Goal: Task Accomplishment & Management: Manage account settings

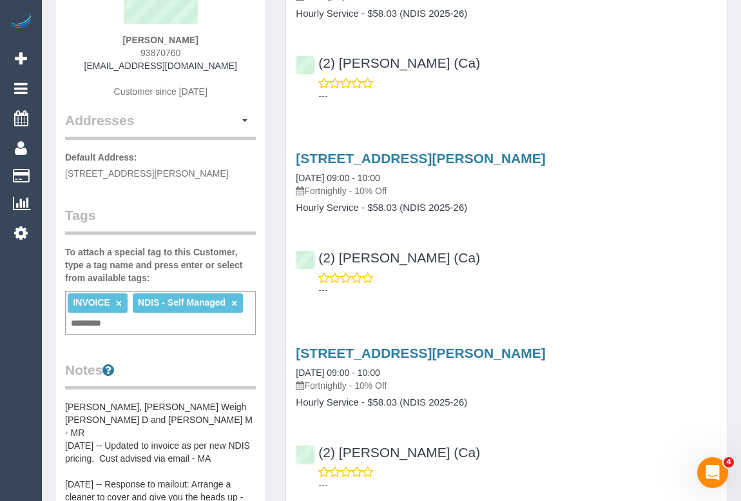
scroll to position [58, 0]
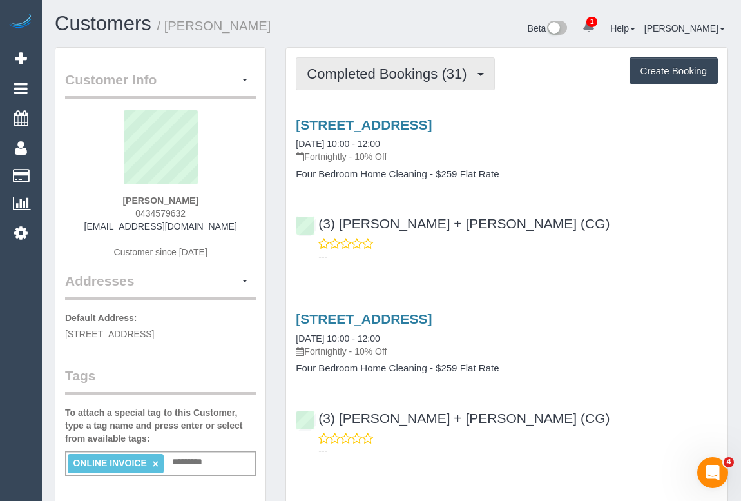
click at [338, 86] on button "Completed Bookings (31)" at bounding box center [395, 73] width 198 height 33
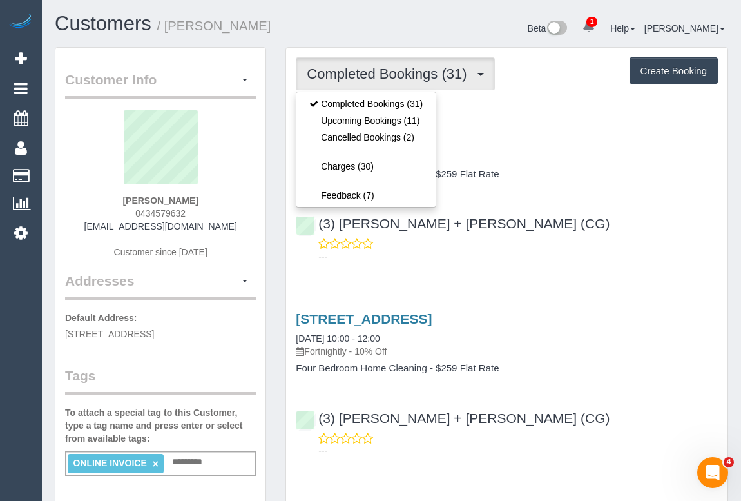
click at [554, 222] on div "(3) Bansari + Bhavesh (CG) ---" at bounding box center [506, 234] width 441 height 58
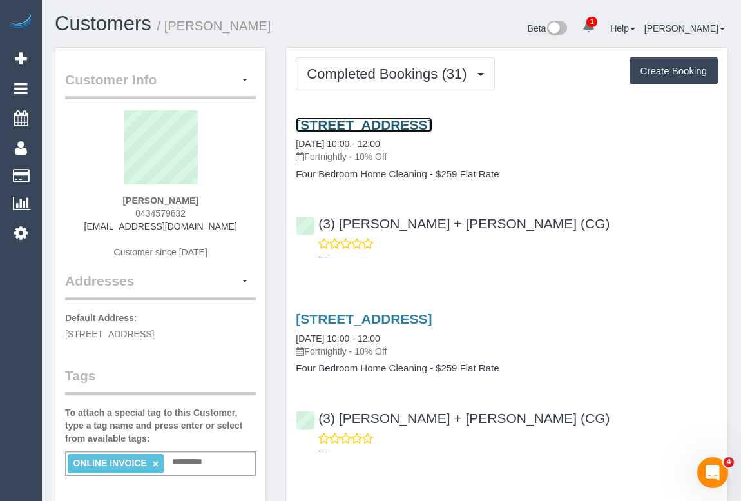
click at [432, 119] on link "59, Peel St, Windsor, VIC 3181" at bounding box center [364, 124] width 136 height 15
drag, startPoint x: 308, startPoint y: 155, endPoint x: 350, endPoint y: 156, distance: 41.9
click at [350, 156] on p "Fortnightly - 10% Off" at bounding box center [507, 156] width 422 height 13
copy p "Fortnightly"
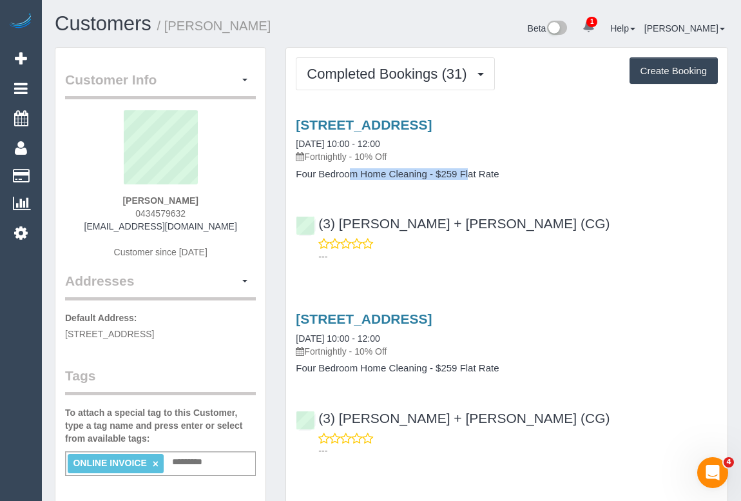
drag, startPoint x: 296, startPoint y: 173, endPoint x: 427, endPoint y: 171, distance: 131.4
click at [427, 171] on h4 "Four Bedroom Home Cleaning - $259 Flat Rate" at bounding box center [507, 174] width 422 height 11
copy h4 "Four Bedroom Home Cleaning"
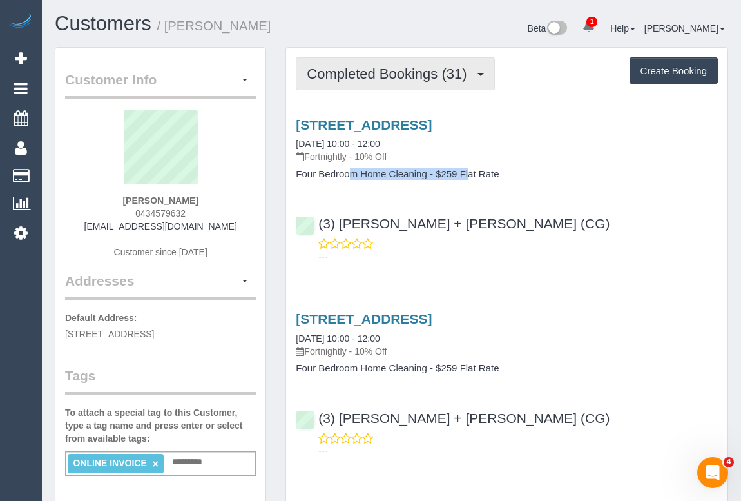
click at [367, 79] on span "Completed Bookings (31)" at bounding box center [390, 74] width 166 height 16
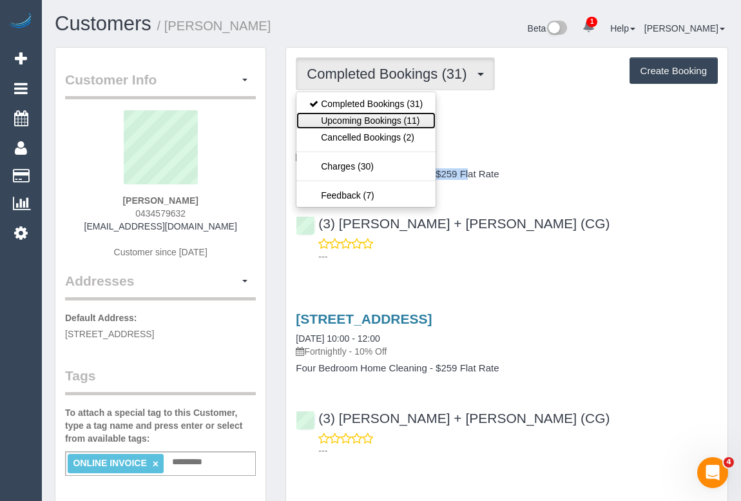
click at [367, 122] on link "Upcoming Bookings (11)" at bounding box center [365, 120] width 139 height 17
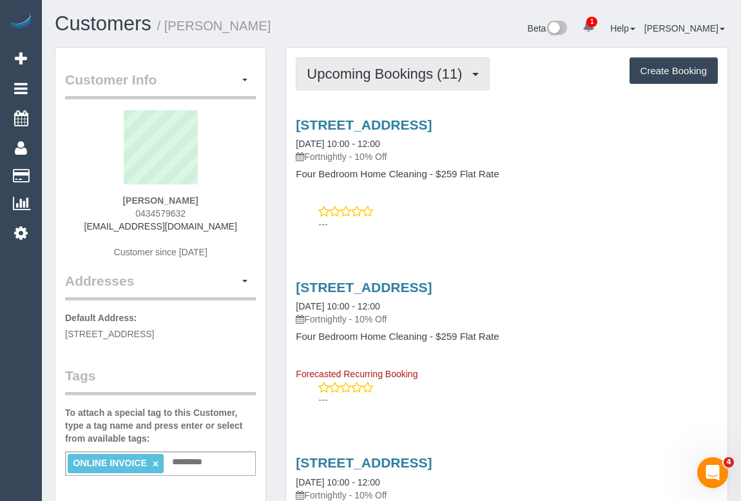
click at [392, 70] on span "Upcoming Bookings (11)" at bounding box center [388, 74] width 162 height 16
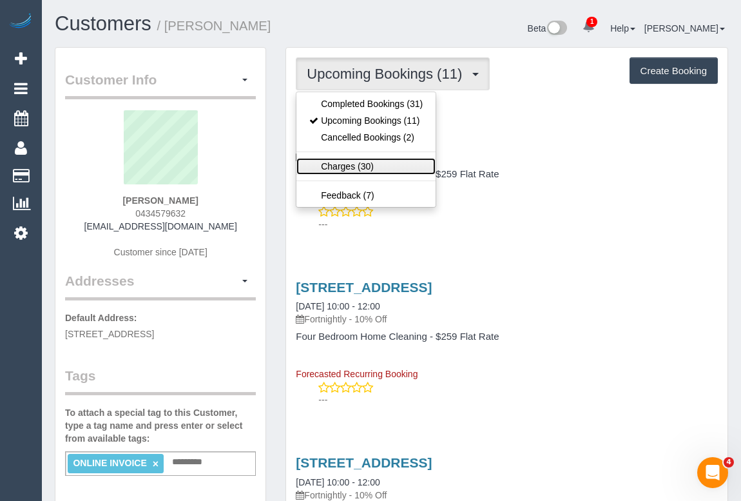
click at [336, 164] on link "Charges (30)" at bounding box center [365, 166] width 139 height 17
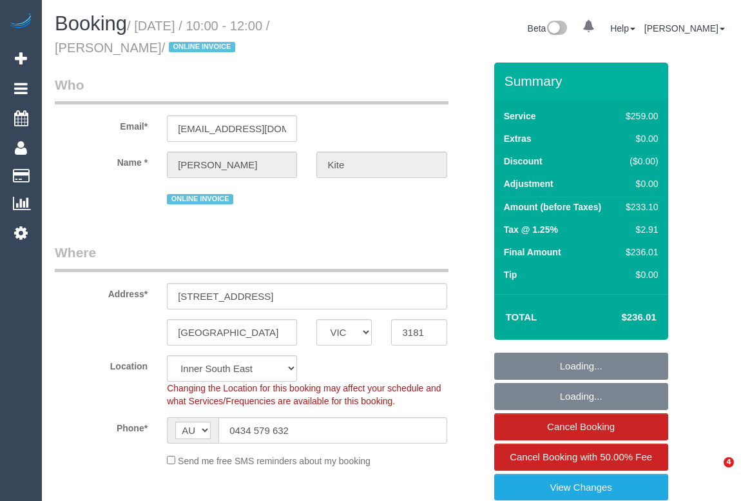
select select "VIC"
select select "number:27"
select select "number:14"
select select "number:19"
select select "number:24"
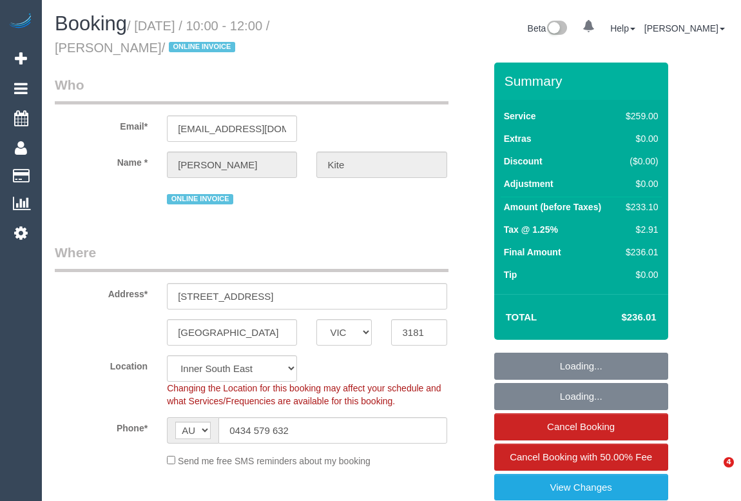
select select "number:34"
select select "number:13"
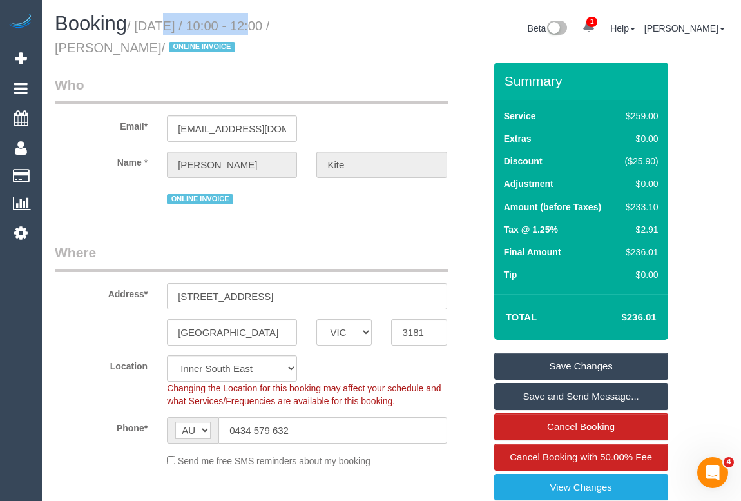
drag, startPoint x: 141, startPoint y: 22, endPoint x: 236, endPoint y: 29, distance: 95.6
click at [236, 29] on small "/ October 08, 2025 / 10:00 - 12:00 / Emily Kite / ONLINE INVOICE" at bounding box center [162, 37] width 215 height 36
copy small "October 08, 2025"
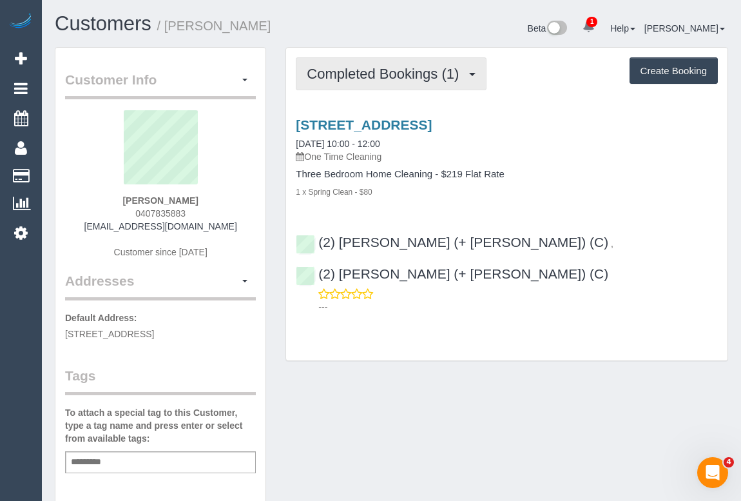
click at [419, 77] on span "Completed Bookings (1)" at bounding box center [386, 74] width 158 height 16
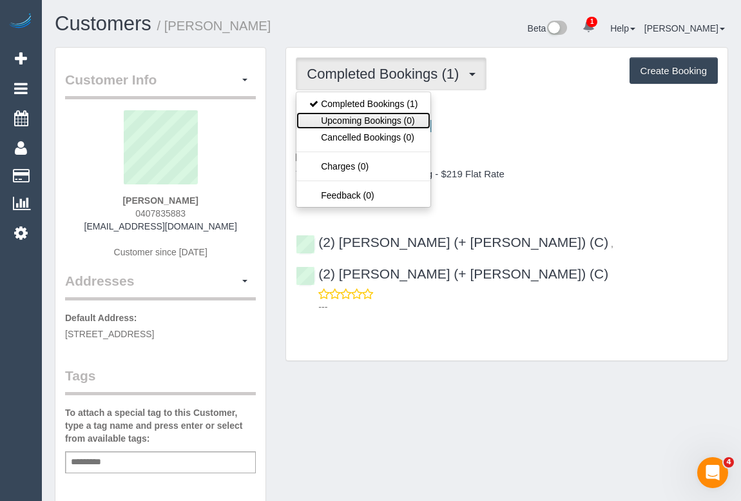
click at [369, 120] on link "Upcoming Bookings (0)" at bounding box center [363, 120] width 134 height 17
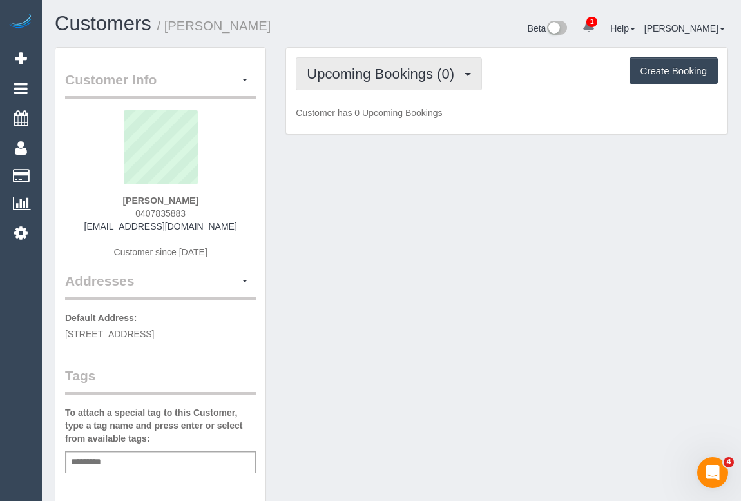
click at [392, 73] on span "Upcoming Bookings (0)" at bounding box center [384, 74] width 154 height 16
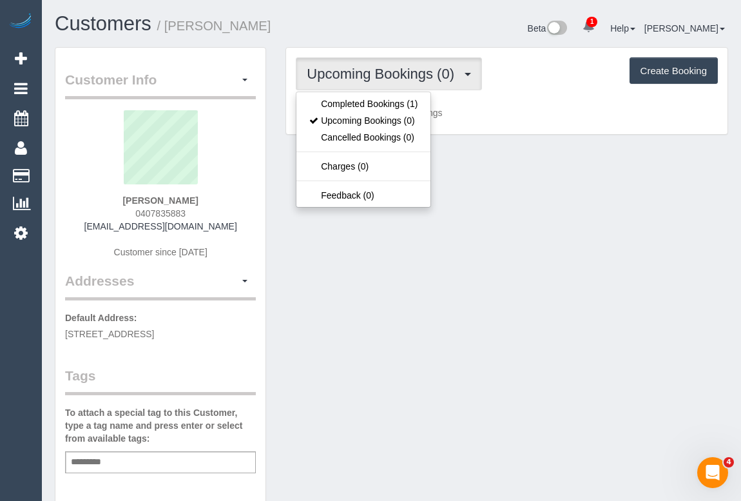
click at [577, 323] on div "Customer Info Edit Contact Info Send Message Email Preferences Special Sales Ta…" at bounding box center [391, 478] width 693 height 863
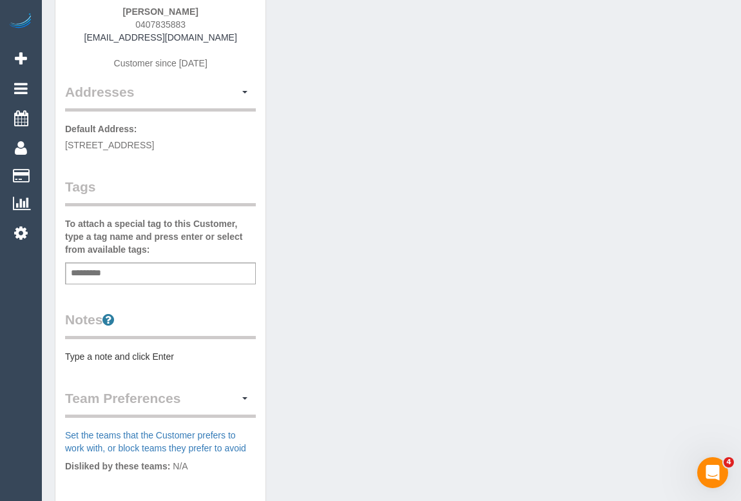
scroll to position [101, 0]
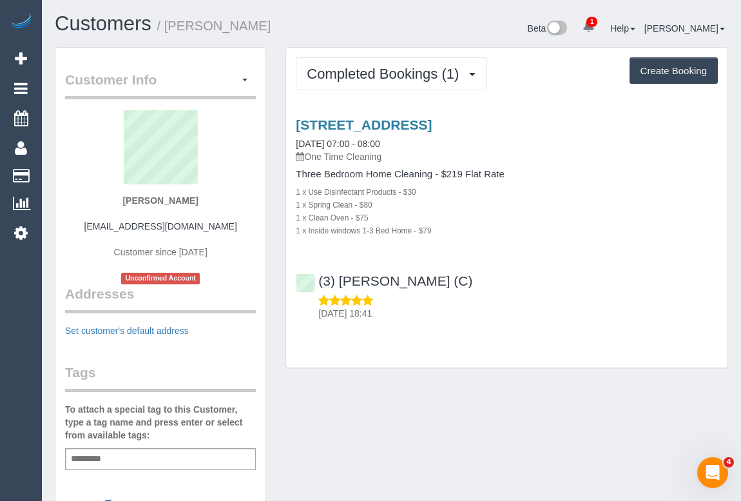
click at [414, 111] on div "20 Wardens Walk, 103, Coburg, VIC 3058 04/10/2025 07:00 - 08:00 One Time Cleani…" at bounding box center [506, 215] width 441 height 219
click at [419, 119] on link "20 Wardens Walk, 103, Coburg, VIC 3058" at bounding box center [364, 124] width 136 height 15
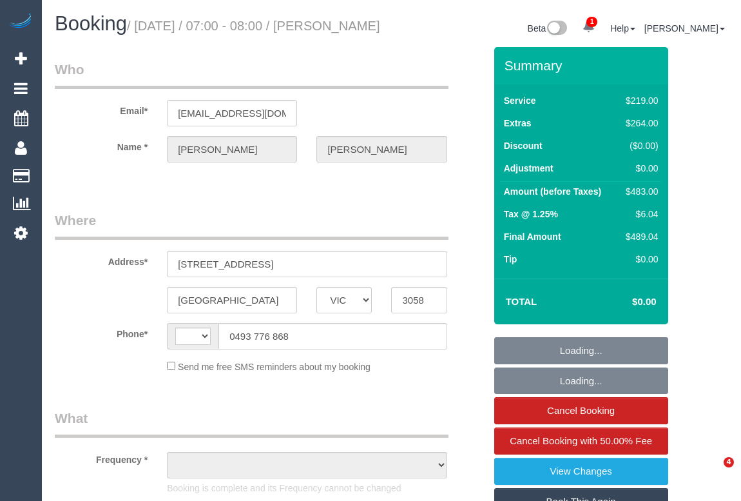
select select "VIC"
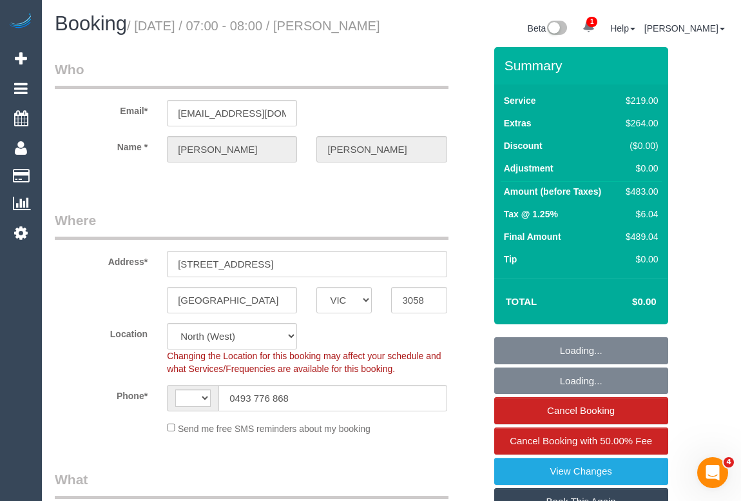
select select "string:AU"
select select "object:588"
select select "string:stripe-pm_1SCTUS2GScqysDRV66MxXp6k"
select select "number:29"
select select "number:14"
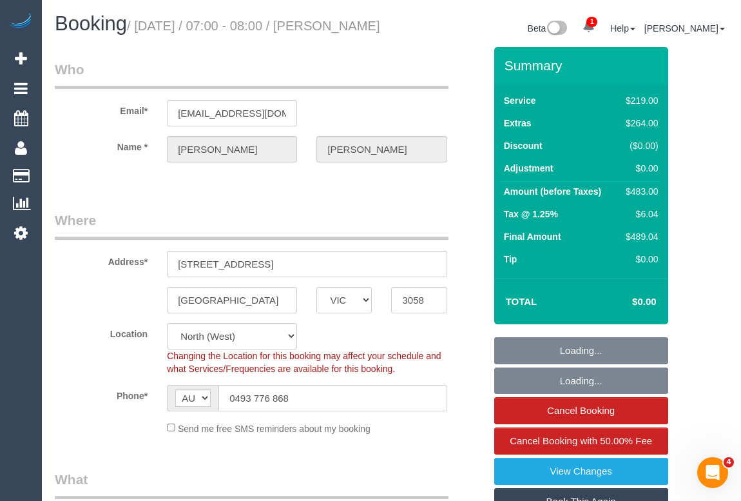
select select "number:18"
select select "number:24"
select select "number:35"
select select "number:13"
select select "object:1514"
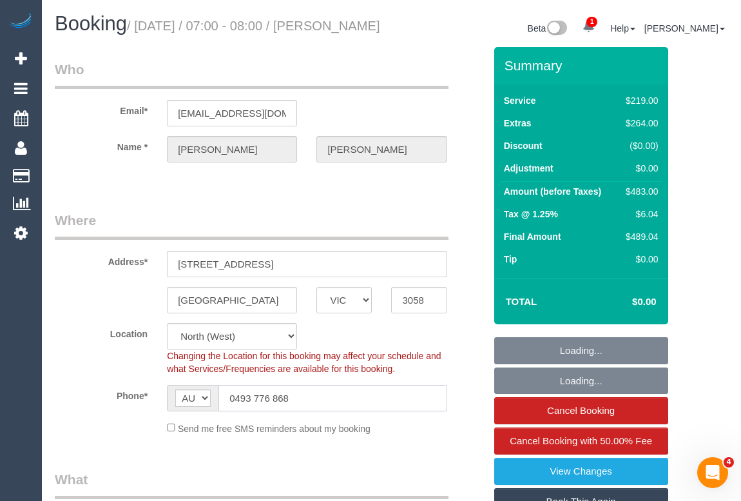
drag, startPoint x: 160, startPoint y: 407, endPoint x: 200, endPoint y: 500, distance: 101.9
click at [160, 407] on div "AF AL DZ AD AO AI AQ AG AR AM AW AU AT AZ BS BH BD BB BY BE BZ BJ BM BT BO BA B…" at bounding box center [306, 398] width 299 height 26
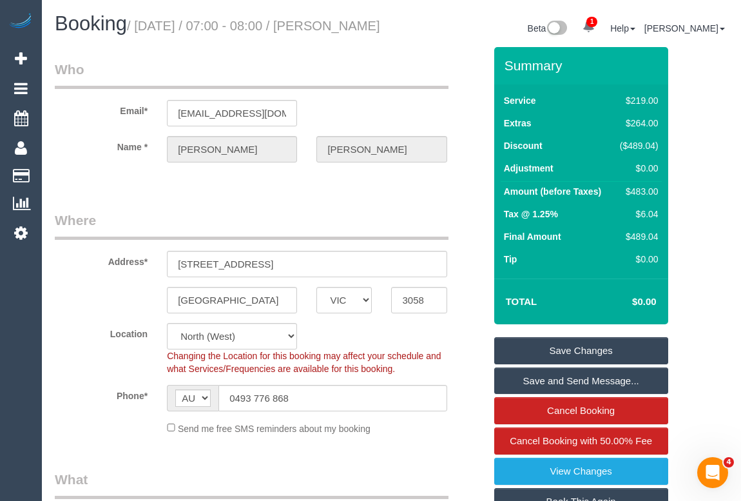
click at [300, 239] on legend "Where" at bounding box center [252, 225] width 394 height 29
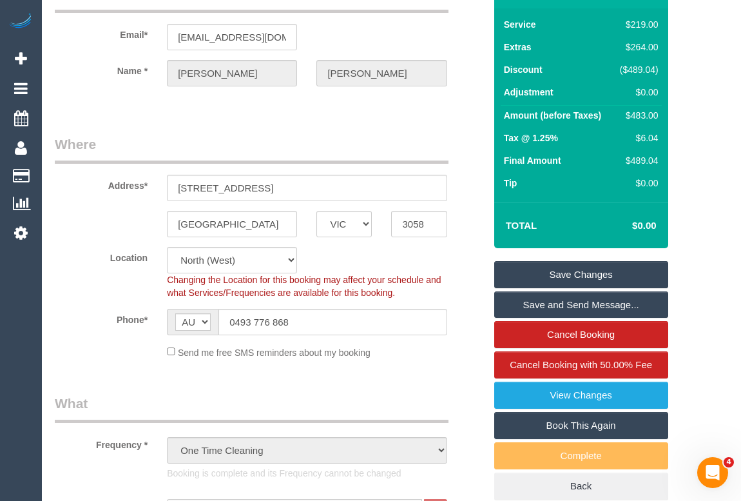
scroll to position [175, 0]
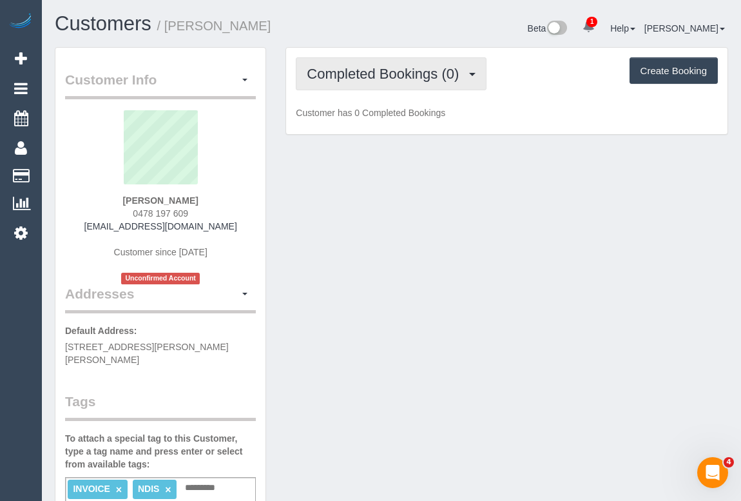
click at [390, 66] on span "Completed Bookings (0)" at bounding box center [386, 74] width 158 height 16
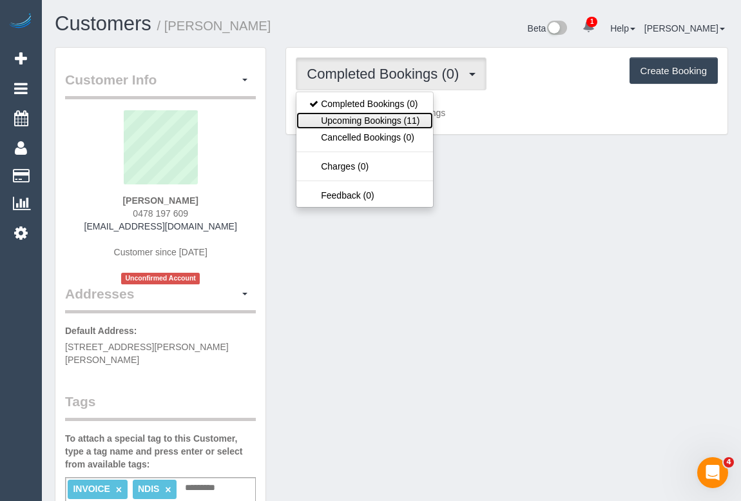
click at [387, 122] on link "Upcoming Bookings (11)" at bounding box center [364, 120] width 136 height 17
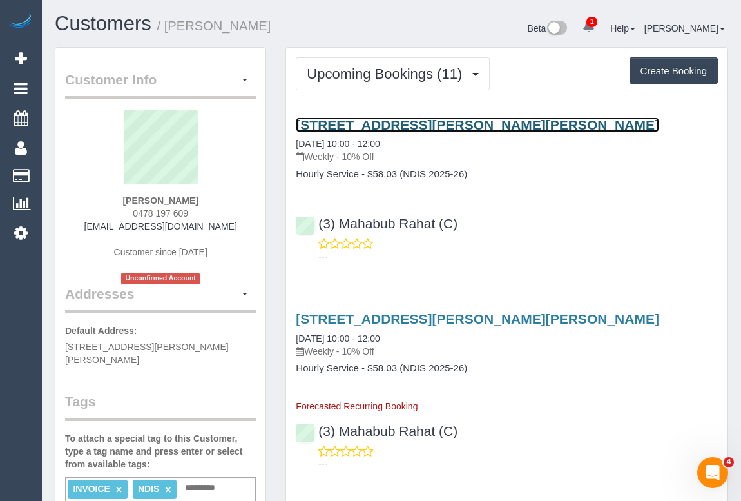
click at [381, 122] on link "15 Mccracken Avenue, Pascoe Vale, VIC 3044" at bounding box center [477, 124] width 363 height 15
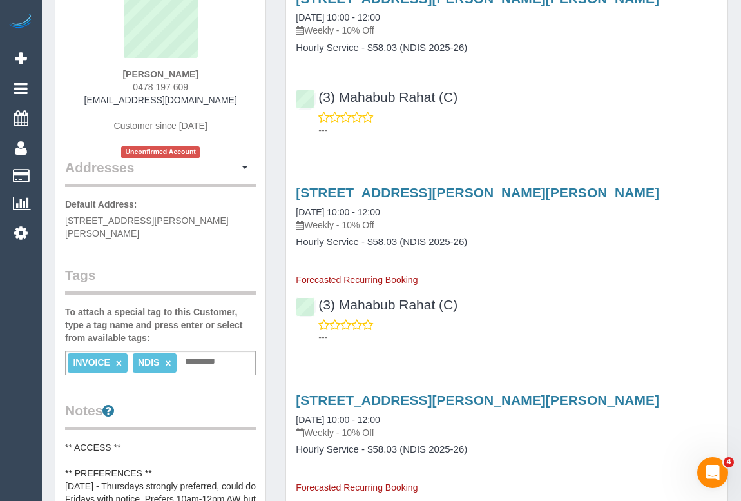
scroll to position [292, 0]
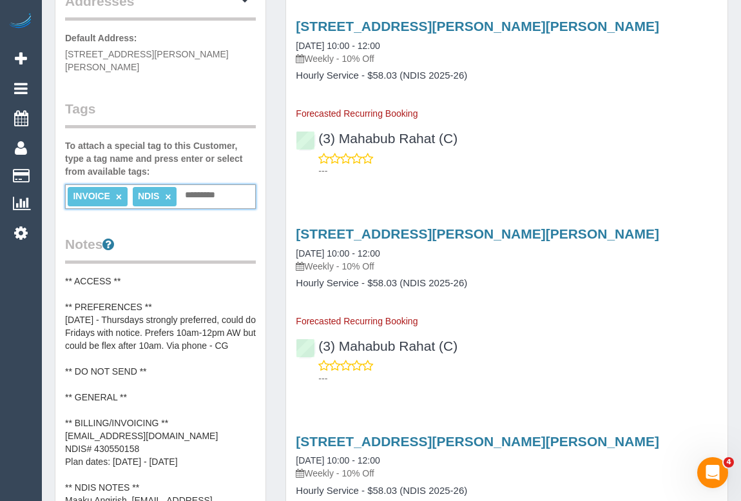
click at [211, 187] on input "text" at bounding box center [204, 195] width 44 height 17
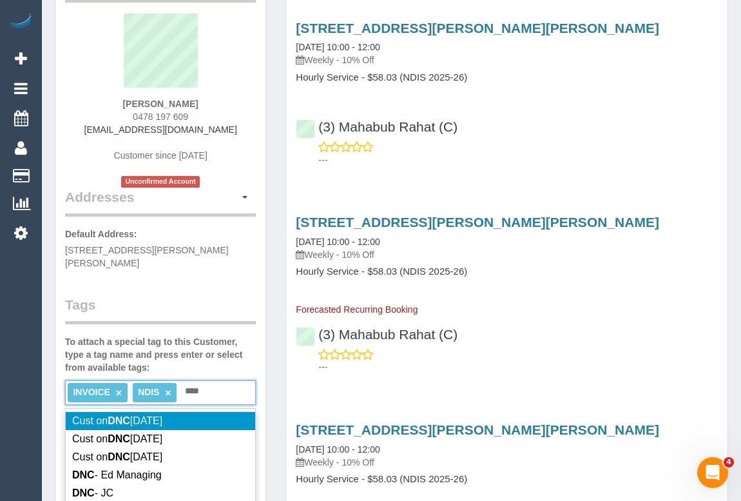
scroll to position [234, 0]
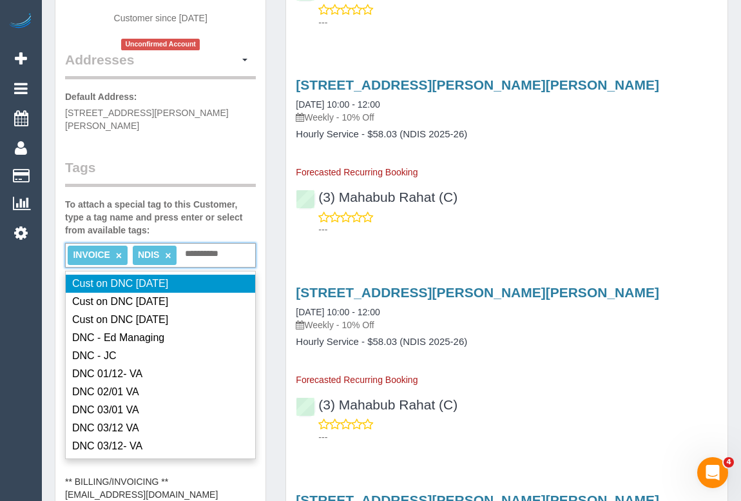
type input "**********"
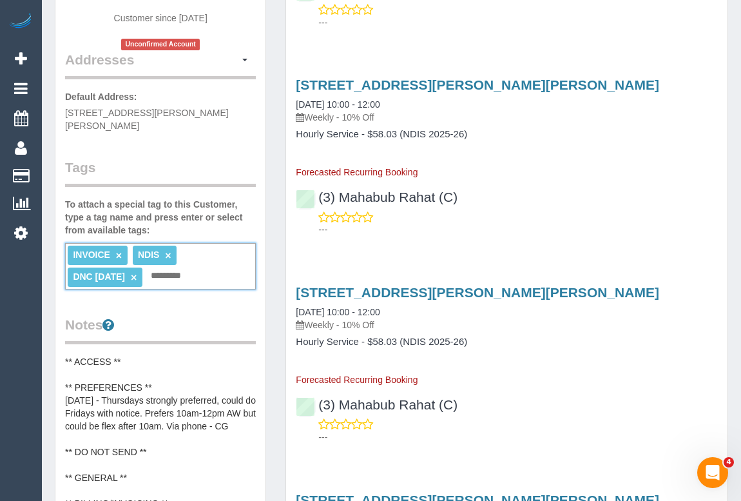
click at [667, 236] on div "15 Mccracken Avenue, Pascoe Vale, VIC 3044 16/10/2025 10:00 - 12:00 Weekly - 10…" at bounding box center [506, 153] width 441 height 175
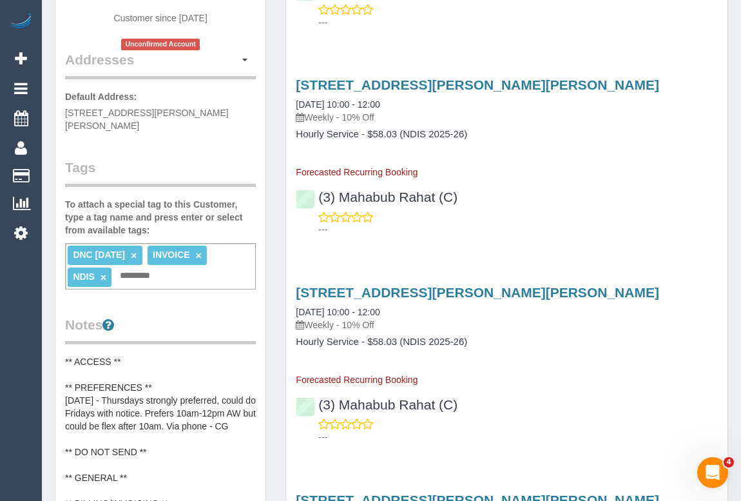
scroll to position [58, 0]
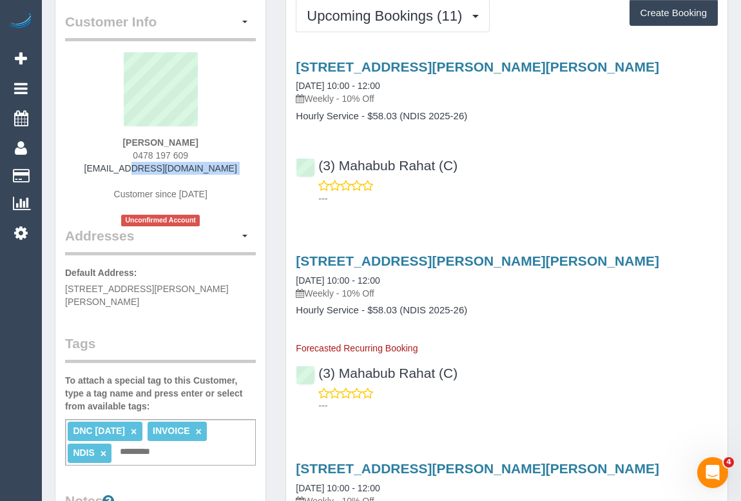
drag, startPoint x: 79, startPoint y: 166, endPoint x: 236, endPoint y: 175, distance: 157.5
click at [236, 175] on div "Joanne Hunter 0478 197 609 joannehunter725@gmail.com Customer since 2025 Unconf…" at bounding box center [160, 139] width 191 height 174
copy div "[EMAIL_ADDRESS][DOMAIN_NAME]"
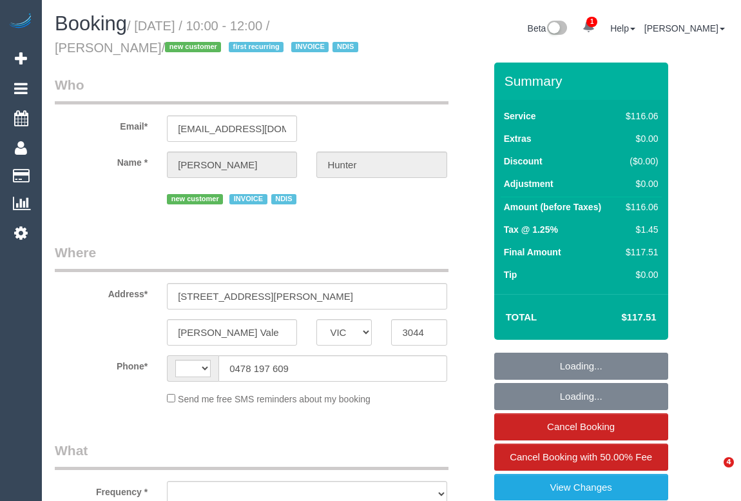
select select "VIC"
select select "string:AU"
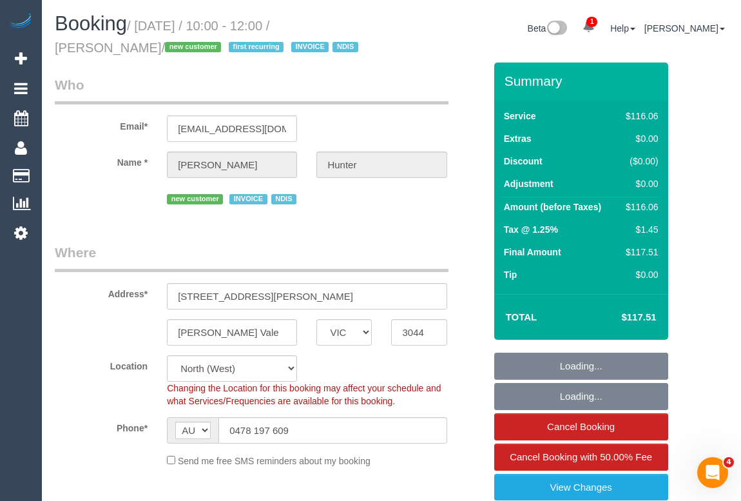
select select "object:572"
select select "number:29"
select select "number:14"
select select "number:19"
select select "number:25"
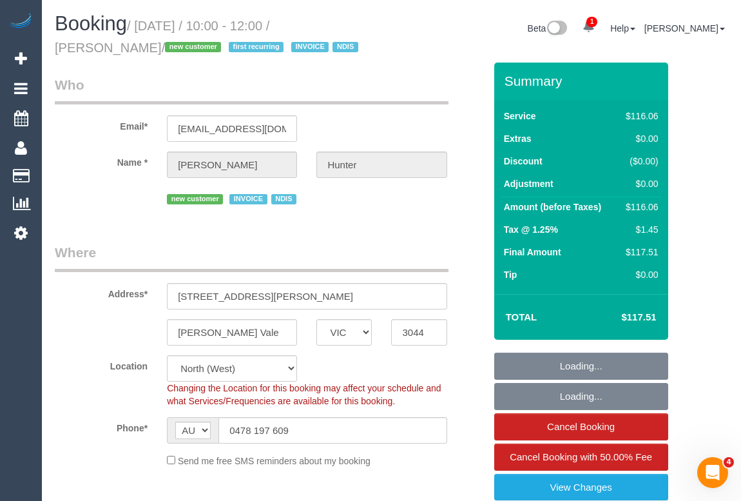
select select "number:34"
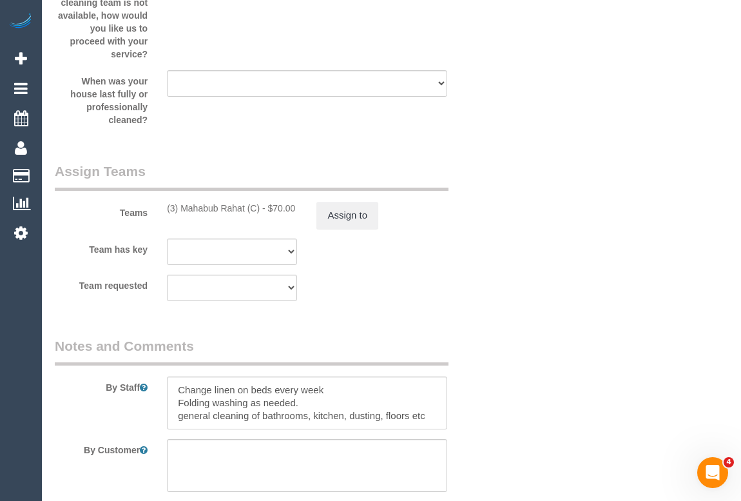
scroll to position [1581, 0]
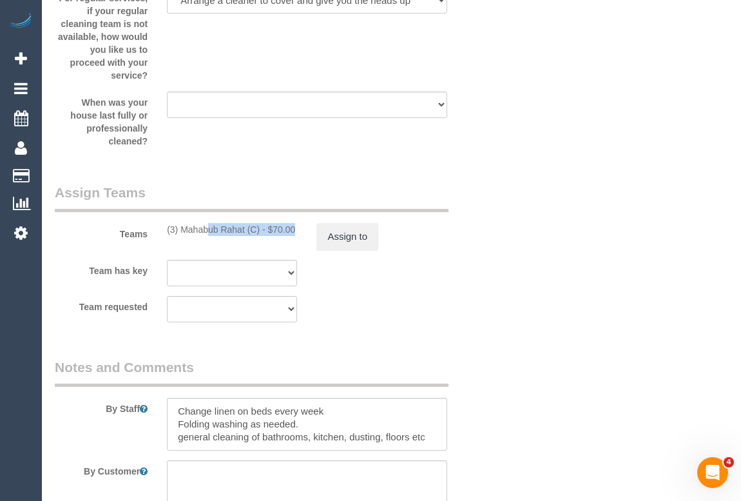
drag, startPoint x: 166, startPoint y: 227, endPoint x: 259, endPoint y: 227, distance: 92.8
click at [259, 227] on div "(3) Mahabub Rahat (C) - $70.00" at bounding box center [231, 229] width 149 height 13
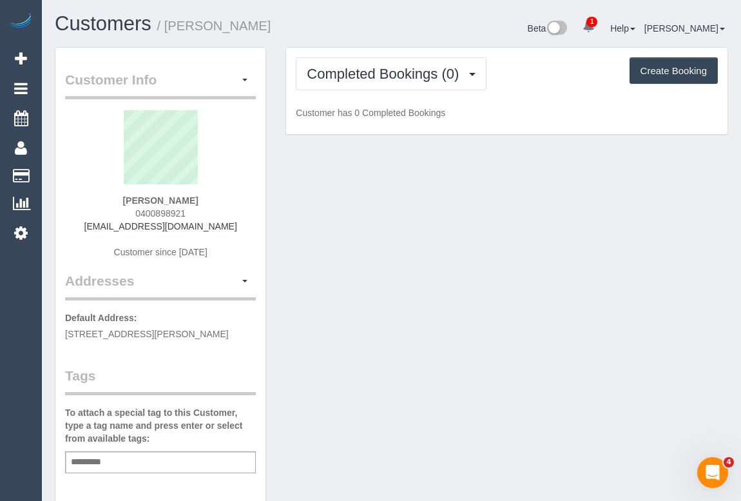
drag, startPoint x: 129, startPoint y: 207, endPoint x: 227, endPoint y: 213, distance: 98.7
click at [227, 213] on div "[PERSON_NAME] 0400898921 [EMAIL_ADDRESS][DOMAIN_NAME] Customer since [DATE]" at bounding box center [160, 190] width 191 height 161
copy span "0400898921"
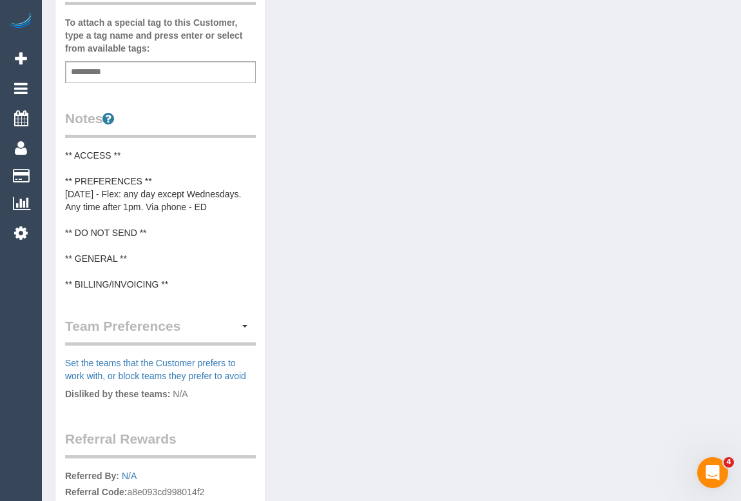
scroll to position [410, 0]
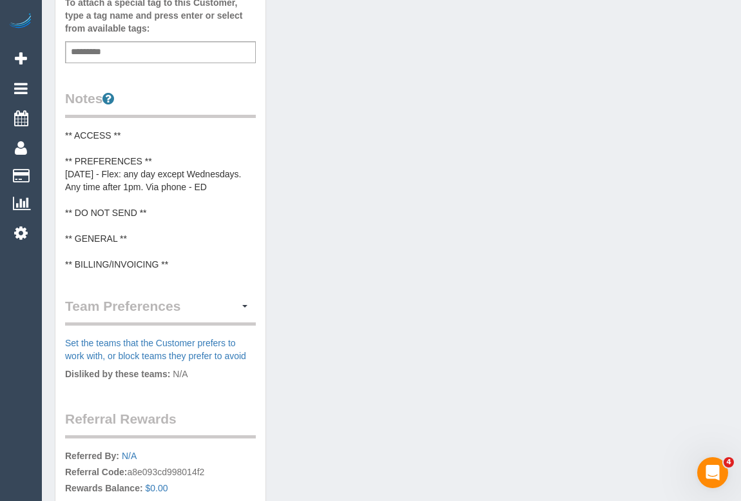
drag, startPoint x: 470, startPoint y: 330, endPoint x: 476, endPoint y: 354, distance: 24.7
click at [470, 330] on div "Customer Info Edit Contact Info Send Message Email Preferences Special Sales Ta…" at bounding box center [391, 133] width 693 height 992
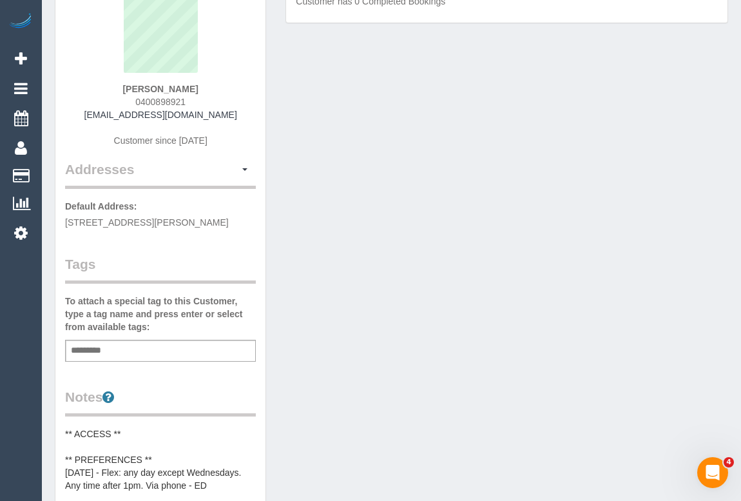
scroll to position [0, 0]
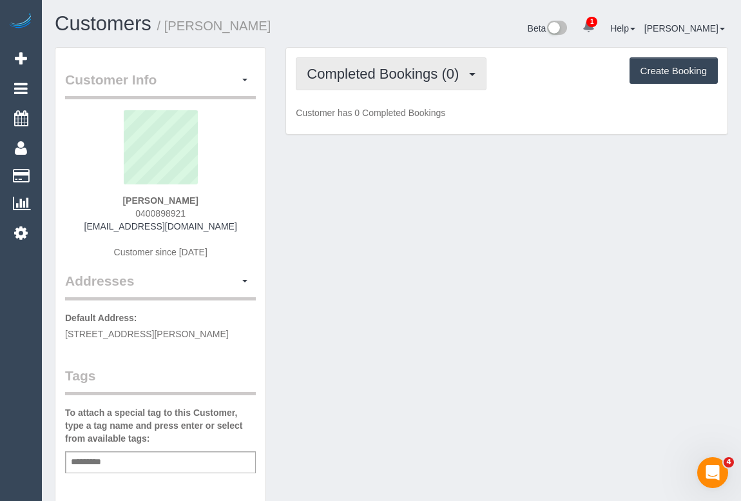
click at [376, 75] on span "Completed Bookings (0)" at bounding box center [386, 74] width 158 height 16
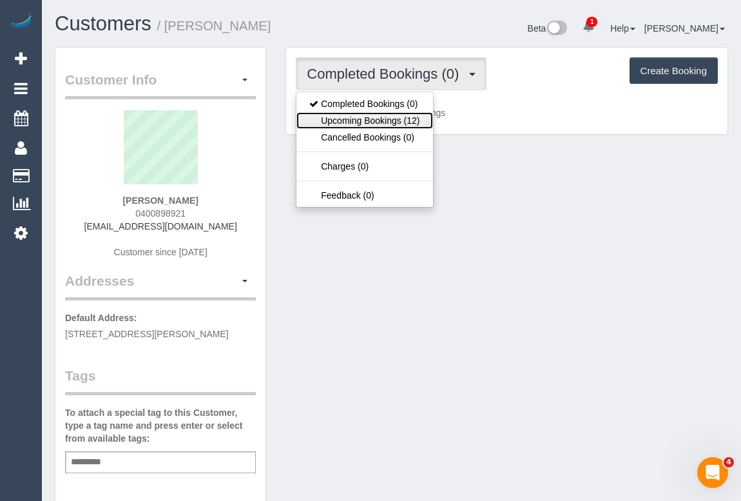
click at [367, 118] on link "Upcoming Bookings (12)" at bounding box center [364, 120] width 136 height 17
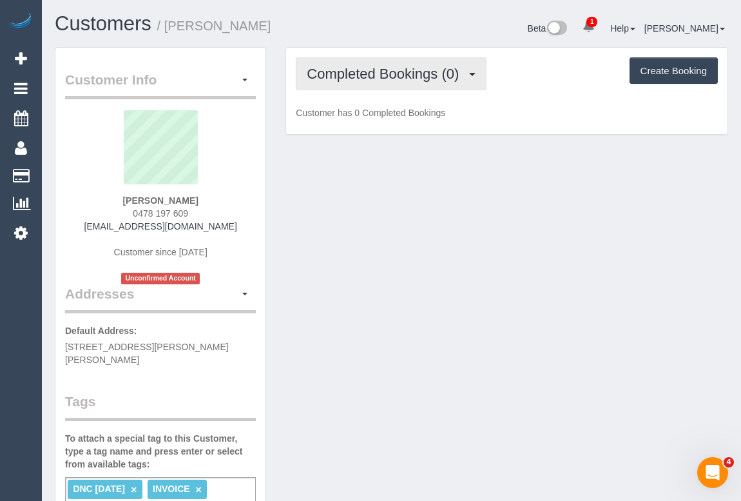
click at [373, 85] on button "Completed Bookings (0)" at bounding box center [391, 73] width 191 height 33
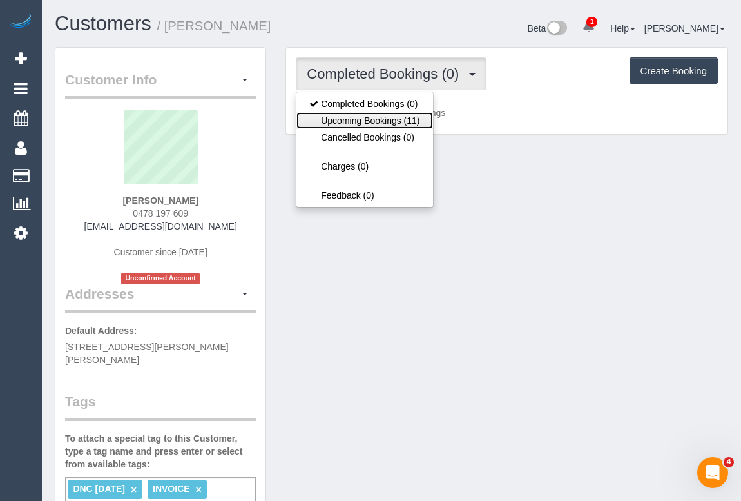
click at [353, 117] on link "Upcoming Bookings (11)" at bounding box center [364, 120] width 136 height 17
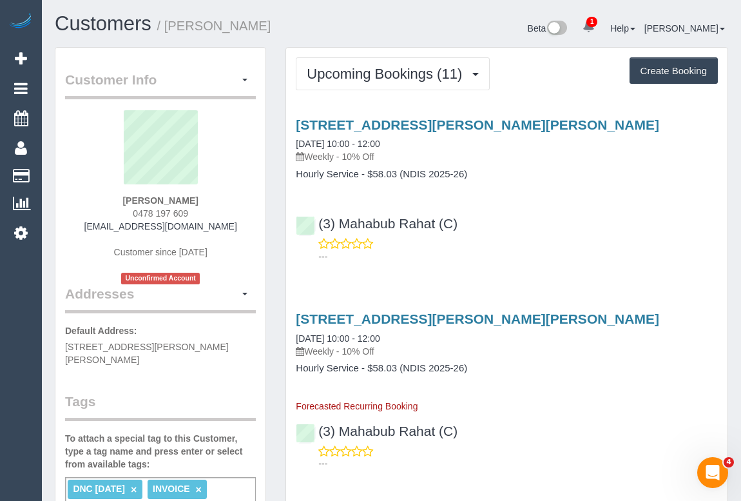
click at [557, 205] on div "(3) Mahabub Rahat (C) ---" at bounding box center [506, 234] width 441 height 58
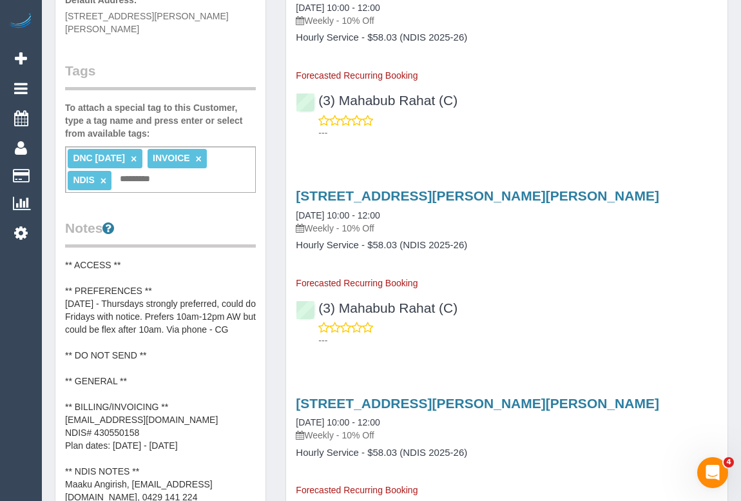
scroll to position [351, 0]
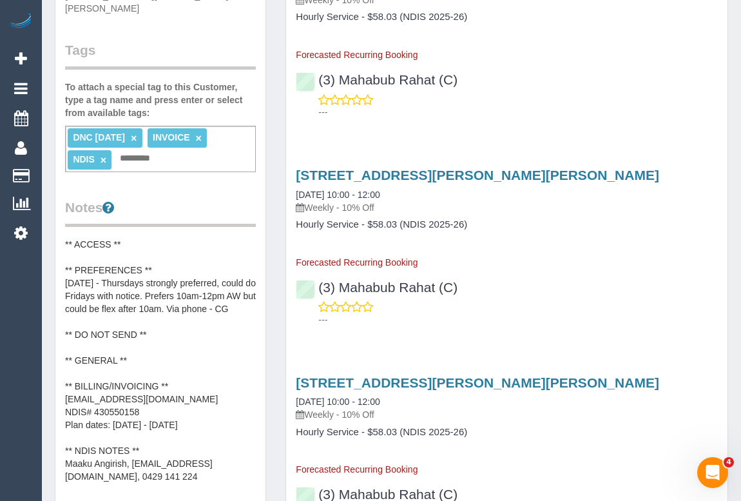
click at [165, 315] on pre "** ACCESS ** ** PREFERENCES ** 30/09/25 - Thursdays strongly preferred, could d…" at bounding box center [160, 360] width 191 height 245
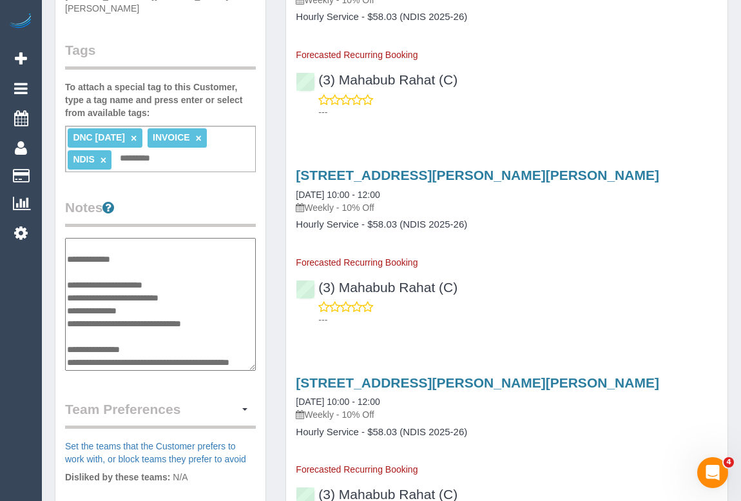
drag, startPoint x: 165, startPoint y: 315, endPoint x: 156, endPoint y: 319, distance: 9.8
click at [156, 320] on textarea "**********" at bounding box center [160, 304] width 191 height 133
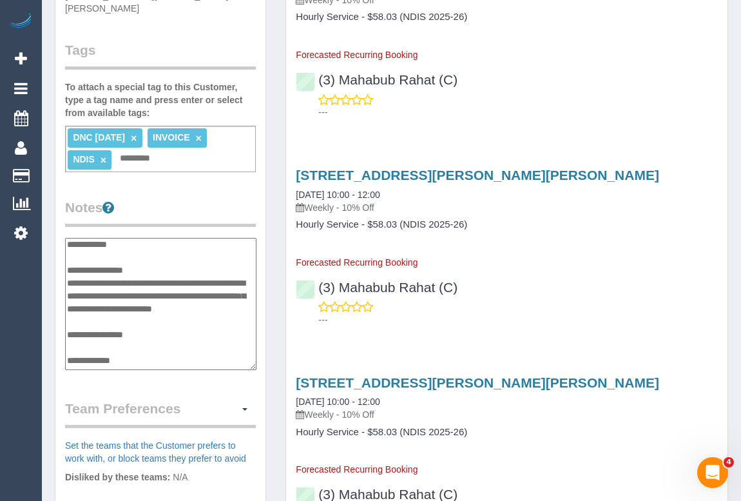
scroll to position [0, 0]
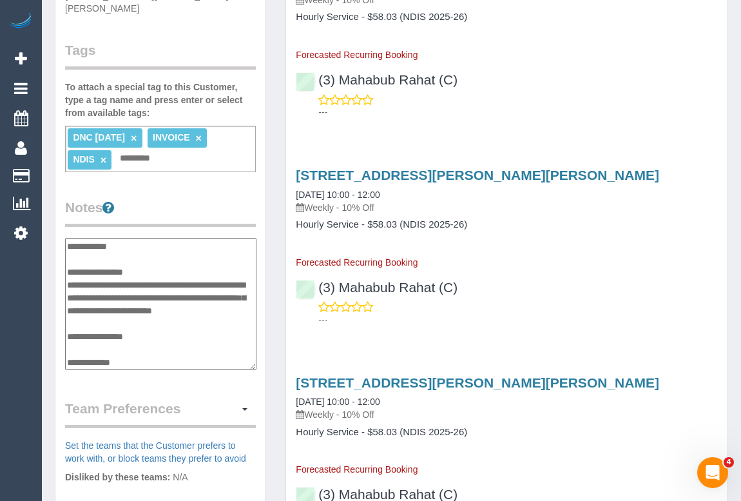
click at [154, 331] on textarea "**********" at bounding box center [160, 304] width 191 height 133
type textarea "**********"
drag, startPoint x: 463, startPoint y: 281, endPoint x: 318, endPoint y: 292, distance: 145.4
click at [318, 292] on div "(3) Mahabub Rahat (C) ---" at bounding box center [506, 298] width 441 height 58
copy link "(3) Mahabub Rahat (C)"
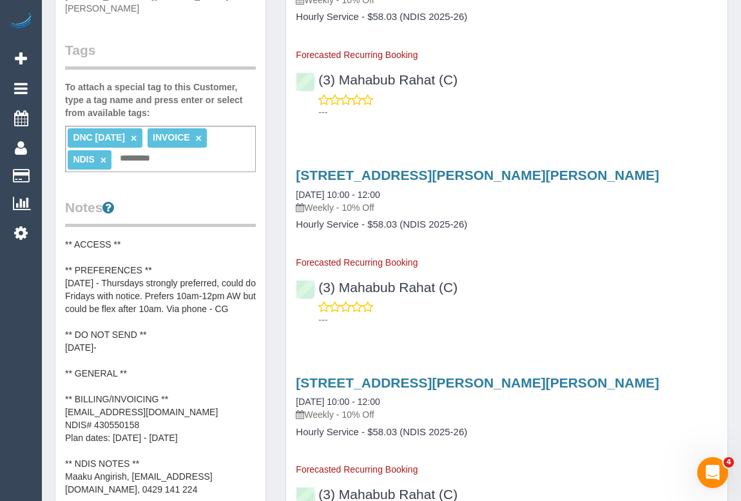
click at [131, 356] on pre "** ACCESS ** ** PREFERENCES ** 30/09/25 - Thursdays strongly preferred, could d…" at bounding box center [160, 367] width 191 height 258
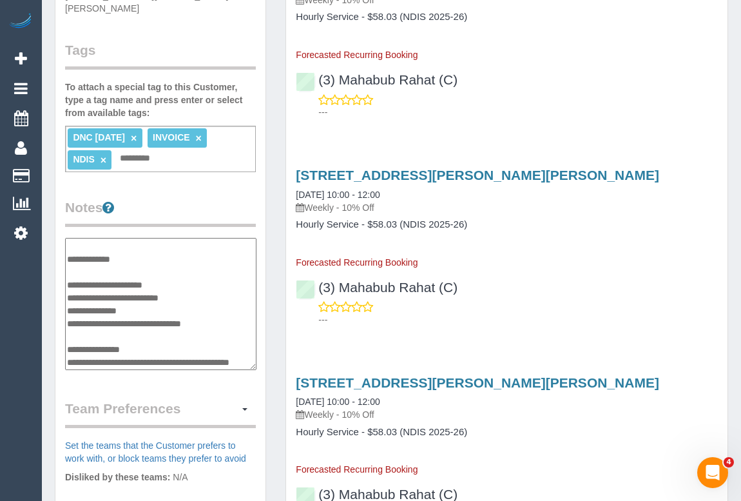
scroll to position [24, 0]
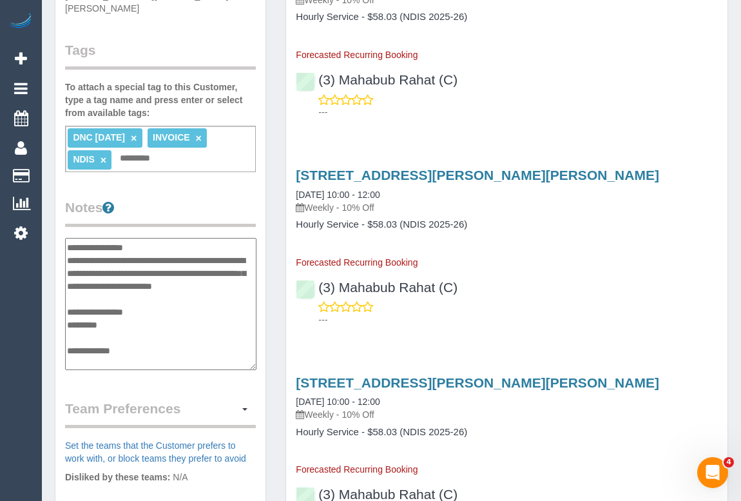
click at [126, 320] on textarea "**********" at bounding box center [160, 304] width 191 height 133
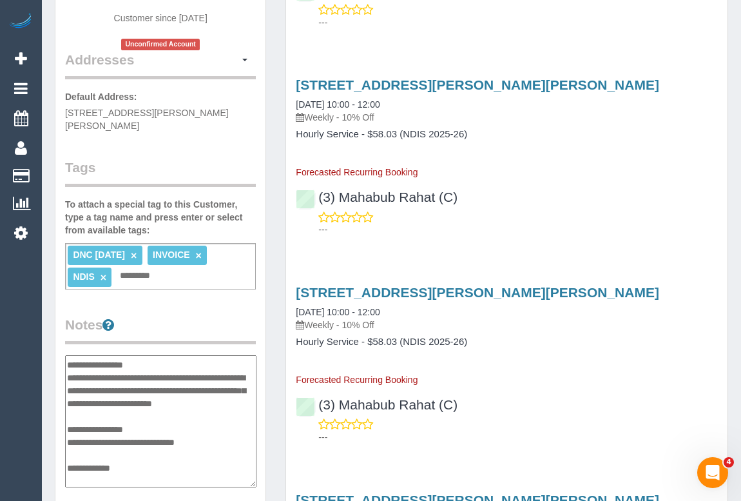
scroll to position [0, 0]
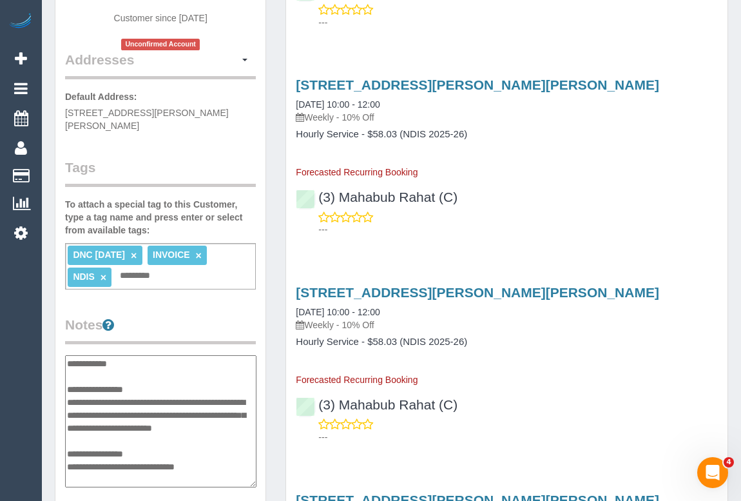
click at [208, 464] on textarea "**********" at bounding box center [160, 421] width 191 height 133
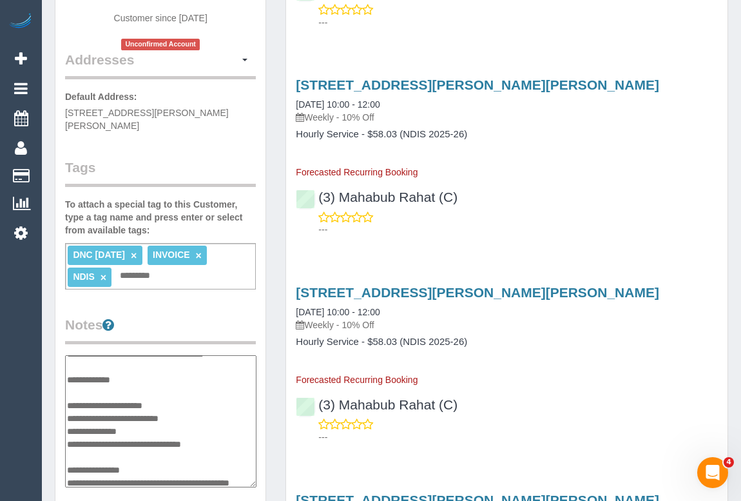
scroll to position [117, 0]
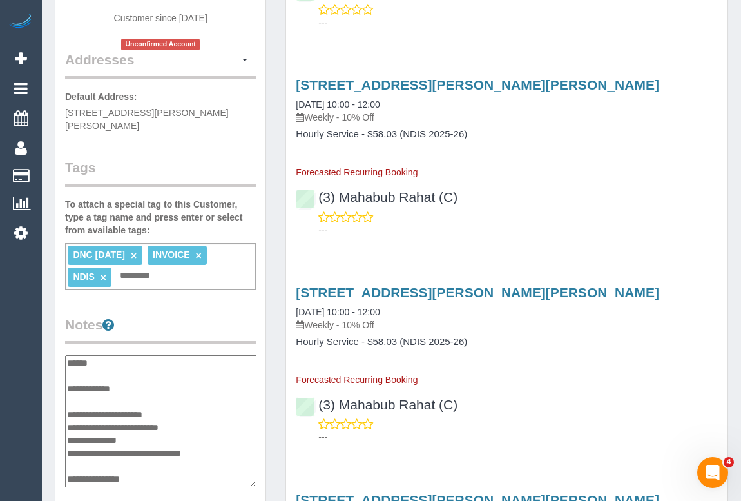
click at [137, 361] on textarea "**********" at bounding box center [160, 421] width 191 height 133
type textarea "**********"
click at [242, 315] on legend "Notes" at bounding box center [160, 329] width 191 height 29
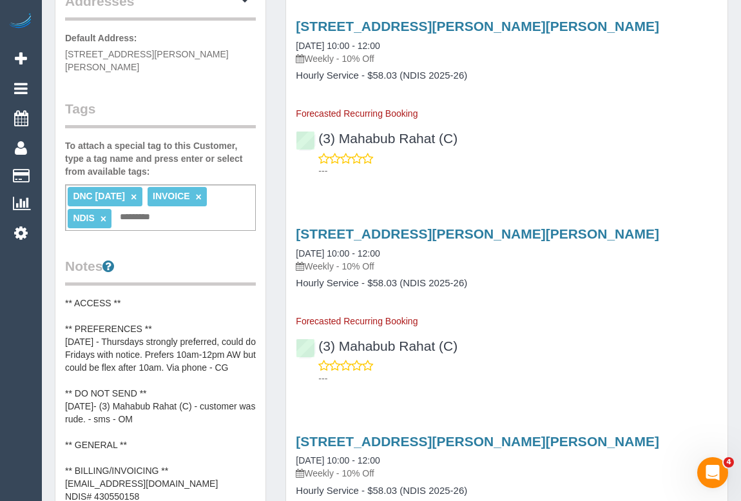
scroll to position [19, 0]
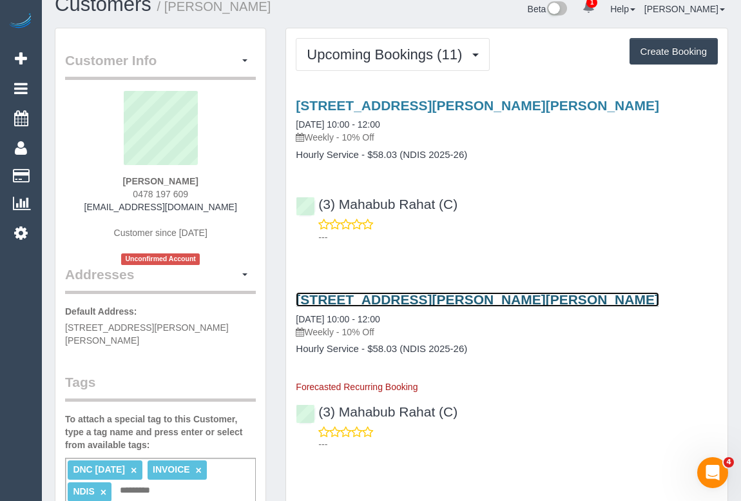
click at [381, 298] on link "15 Mccracken Avenue, Pascoe Vale, VIC 3044" at bounding box center [477, 299] width 363 height 15
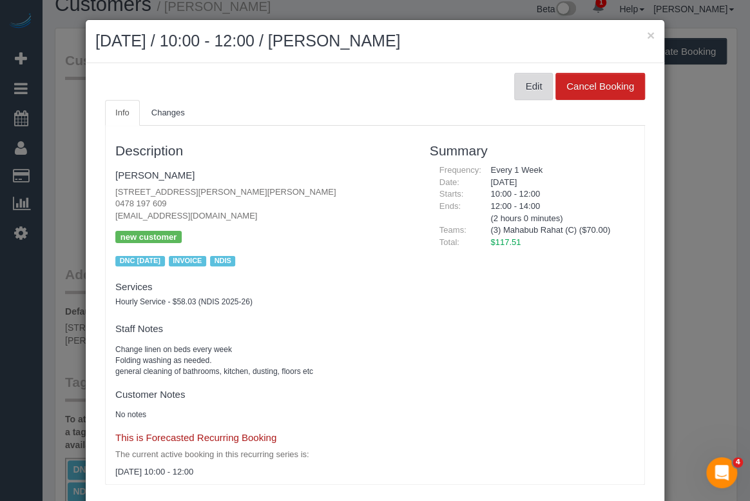
click at [531, 77] on button "Edit" at bounding box center [533, 86] width 39 height 27
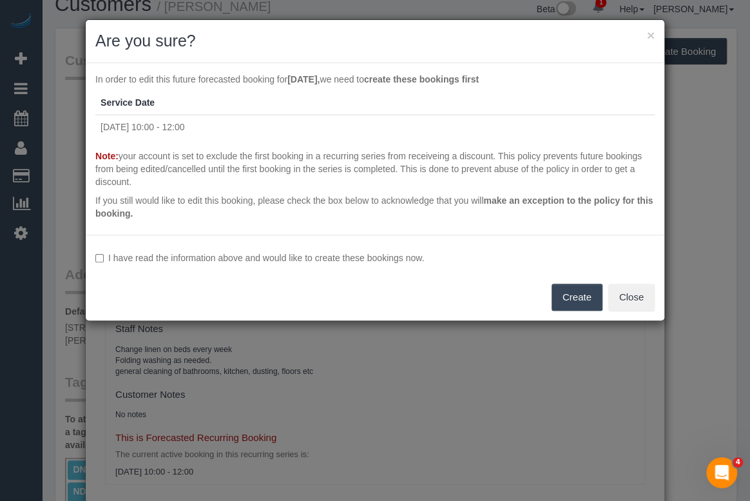
click at [584, 292] on button "Create" at bounding box center [576, 296] width 51 height 27
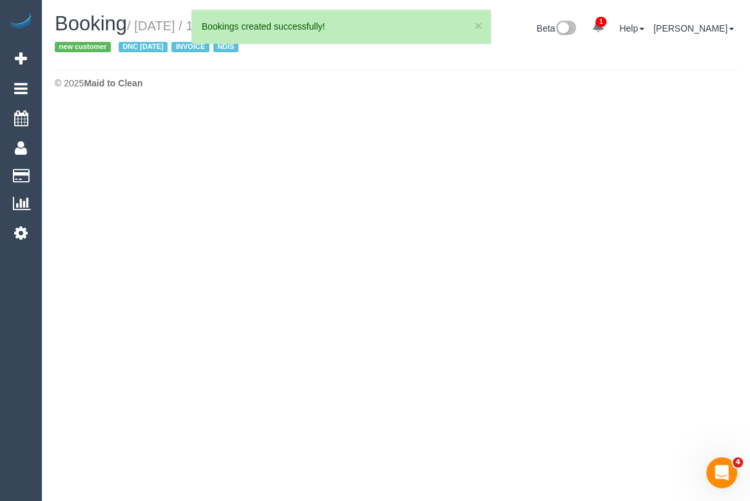
select select "VIC"
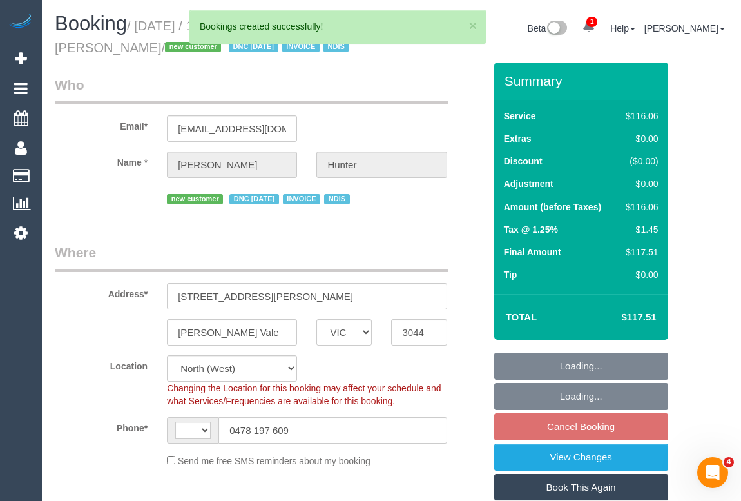
select select "string:AU"
select select "number:29"
select select "number:14"
select select "number:19"
select select "number:25"
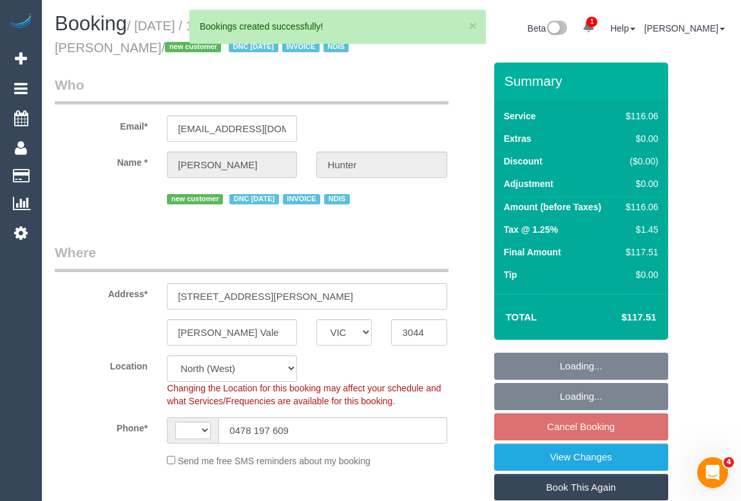
select select "number:34"
select select "object:2336"
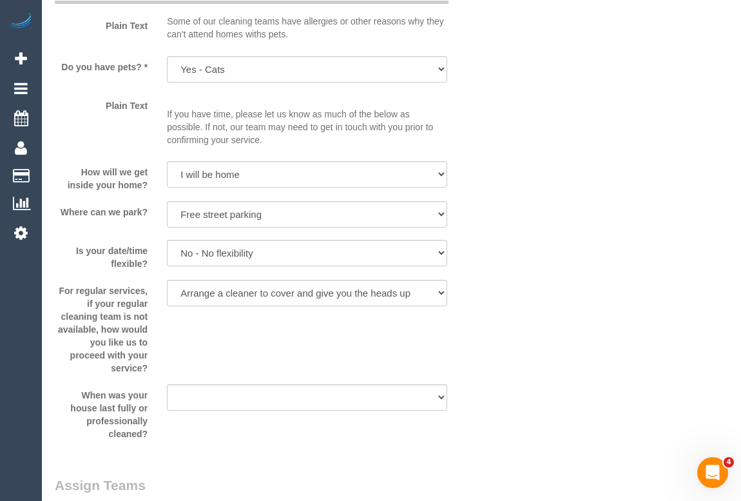
scroll to position [1757, 0]
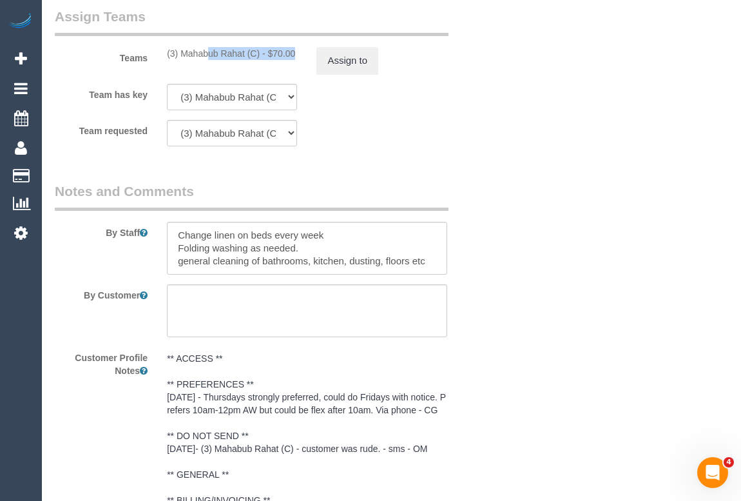
drag, startPoint x: 175, startPoint y: 50, endPoint x: 259, endPoint y: 52, distance: 83.8
click at [259, 52] on div "(3) Mahabub Rahat (C) - $70.00" at bounding box center [231, 53] width 149 height 13
copy div "(3) Mahabub Rahat (C)"
click at [371, 64] on button "Assign to" at bounding box center [347, 60] width 62 height 27
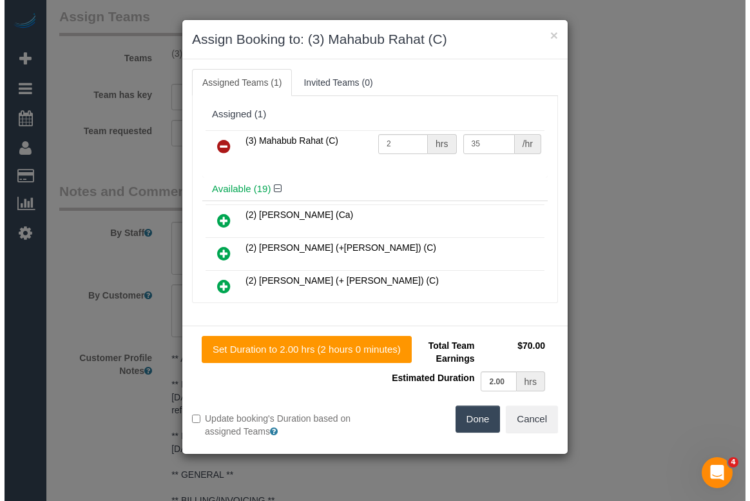
scroll to position [1744, 0]
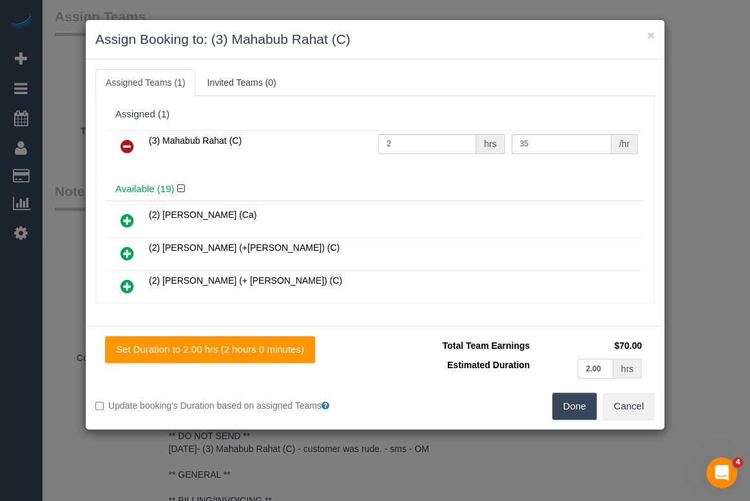
click at [124, 145] on icon at bounding box center [127, 146] width 14 height 15
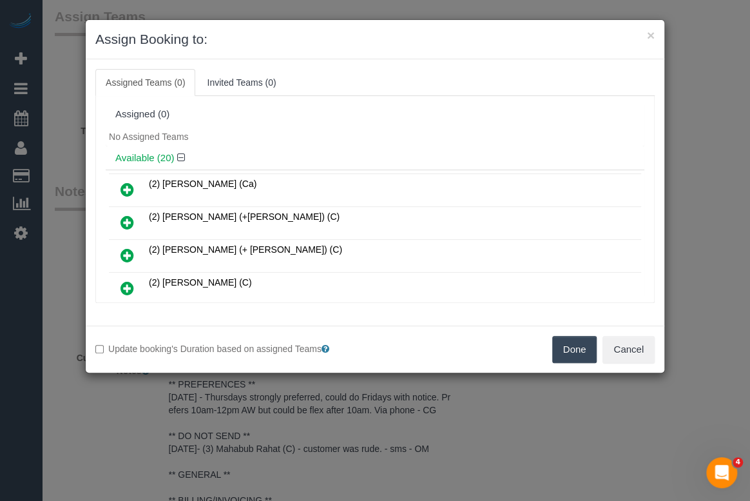
click at [565, 345] on button "Done" at bounding box center [574, 349] width 45 height 27
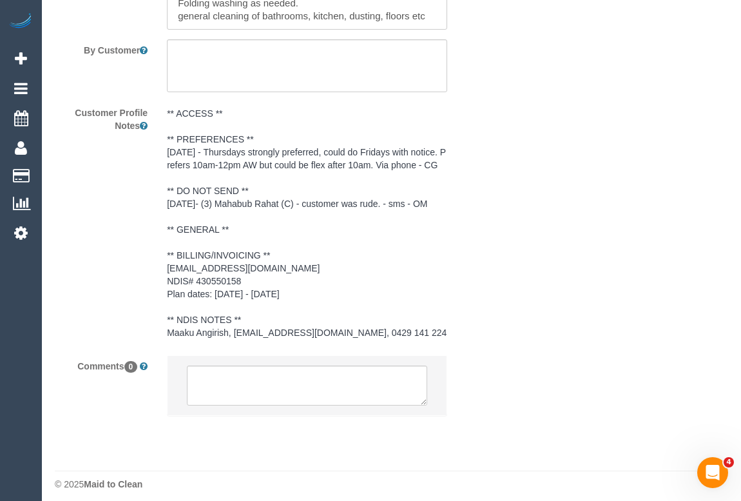
scroll to position [2007, 0]
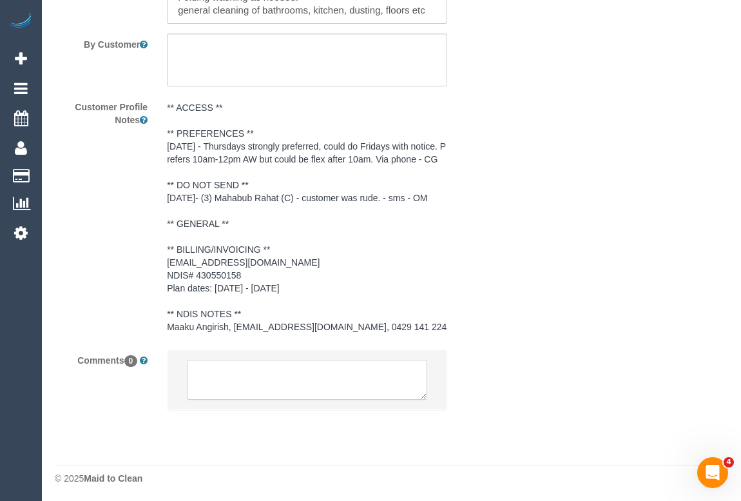
click at [245, 377] on textarea at bounding box center [307, 379] width 240 height 40
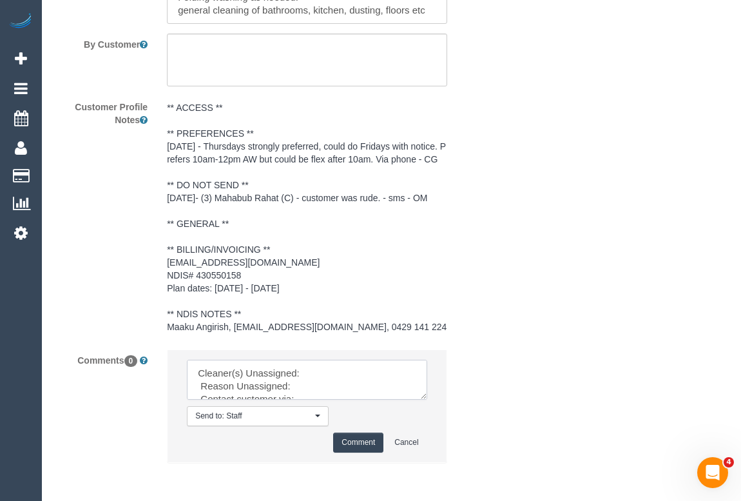
click at [320, 371] on textarea at bounding box center [307, 379] width 240 height 40
paste textarea "(3) Mahabub Rahat (C)"
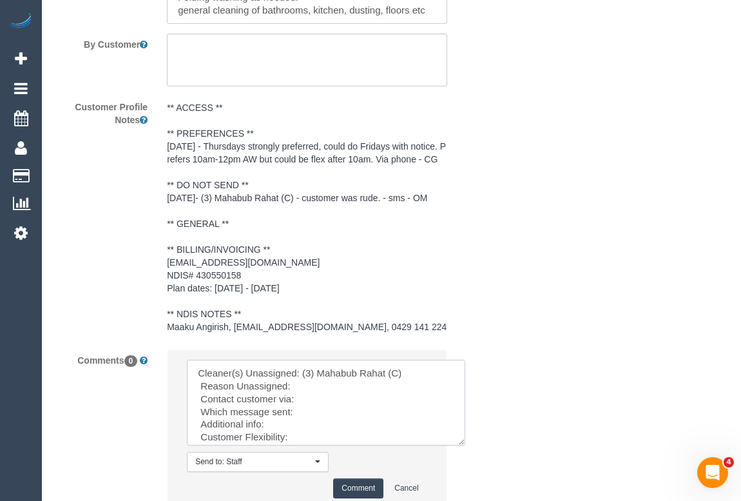
drag, startPoint x: 420, startPoint y: 393, endPoint x: 467, endPoint y: 449, distance: 73.2
click at [465, 445] on textarea at bounding box center [326, 402] width 278 height 86
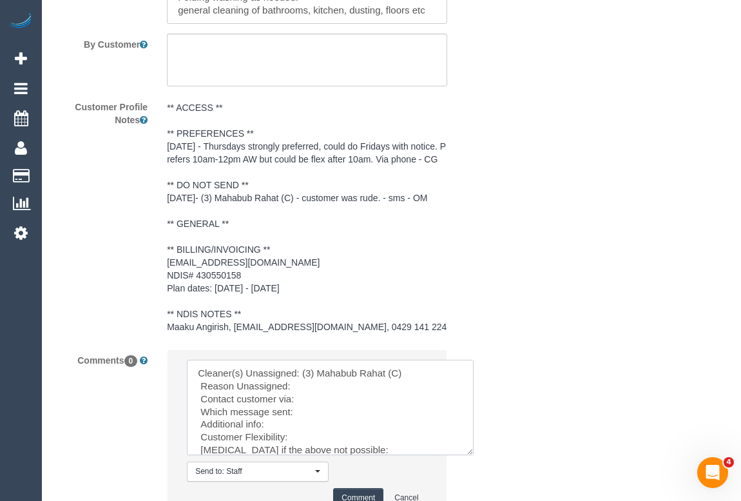
click at [309, 380] on textarea at bounding box center [330, 406] width 287 height 95
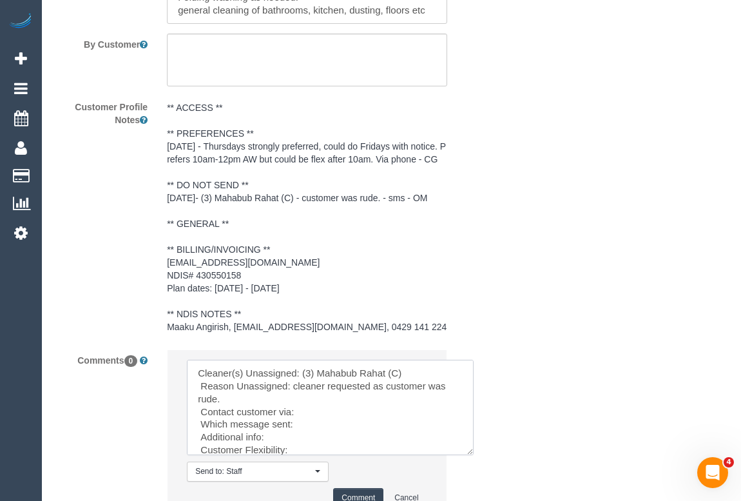
click at [303, 411] on textarea at bounding box center [330, 406] width 287 height 95
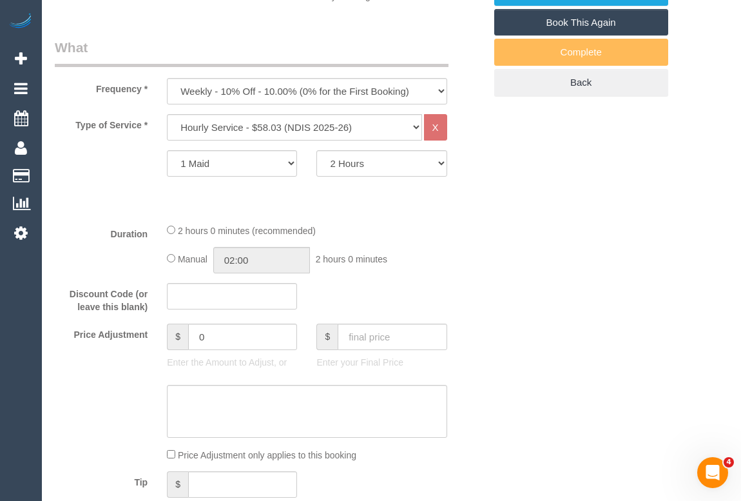
scroll to position [367, 0]
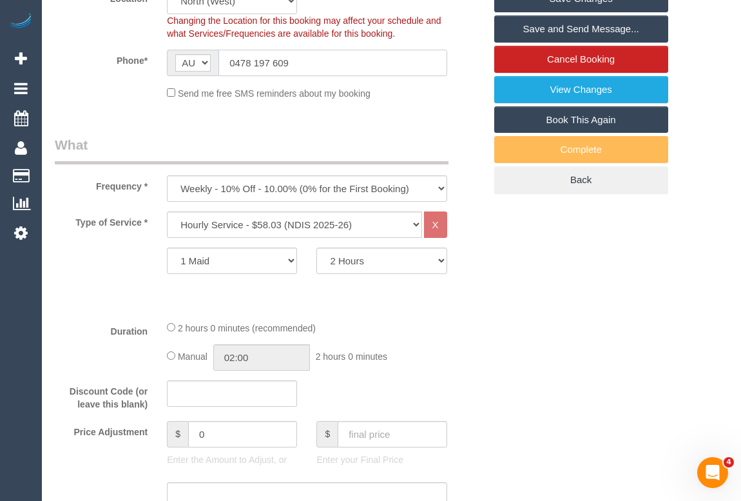
drag, startPoint x: 320, startPoint y: 63, endPoint x: 175, endPoint y: 62, distance: 144.3
click at [175, 62] on div "AF AL DZ AD AO AI AQ AG AR AM AW AU AT AZ BS BH BD BB BY BE BZ BJ BM BT BO BA B…" at bounding box center [307, 63] width 280 height 26
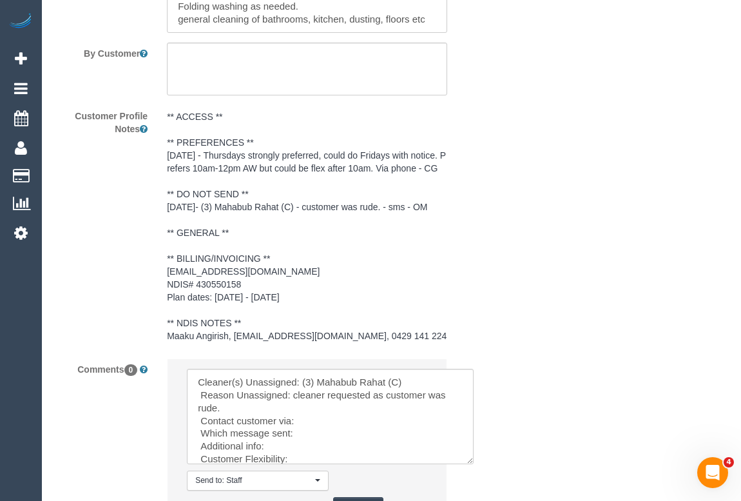
scroll to position [2116, 0]
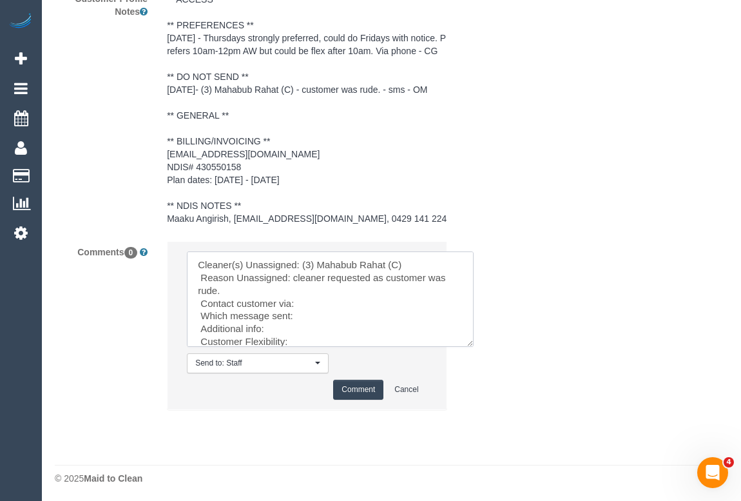
click at [309, 301] on textarea at bounding box center [330, 298] width 287 height 95
click at [296, 316] on textarea at bounding box center [330, 298] width 287 height 95
click at [306, 318] on textarea at bounding box center [330, 298] width 287 height 95
click at [276, 327] on textarea at bounding box center [330, 298] width 287 height 95
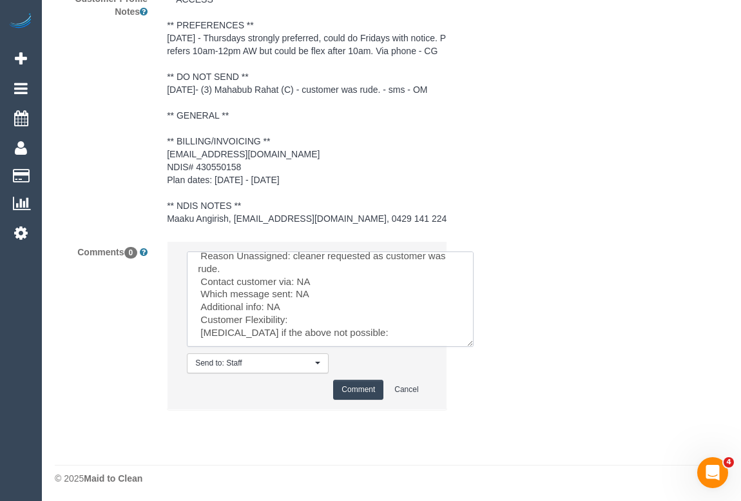
scroll to position [34, 0]
drag, startPoint x: 200, startPoint y: 303, endPoint x: 349, endPoint y: 334, distance: 151.4
click at [349, 334] on textarea at bounding box center [330, 298] width 287 height 95
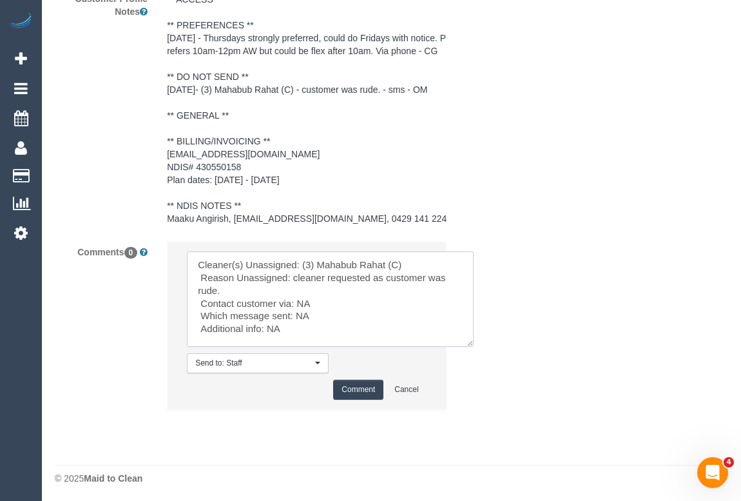
scroll to position [8, 0]
type textarea "Cleaner(s) Unassigned: (3) Mahabub Rahat (C) Reason Unassigned: cleaner request…"
click at [354, 388] on button "Comment" at bounding box center [358, 389] width 50 height 20
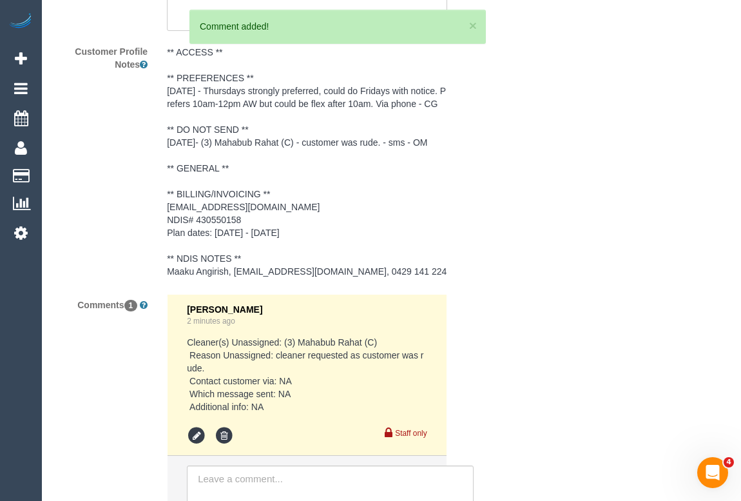
scroll to position [2116, 0]
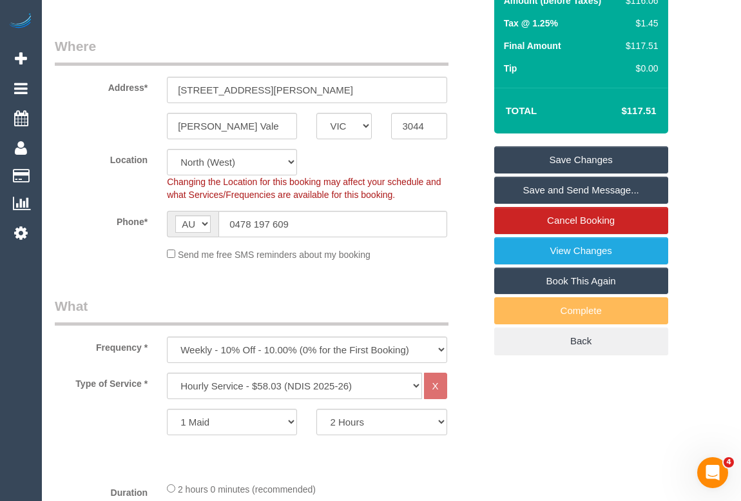
scroll to position [124, 0]
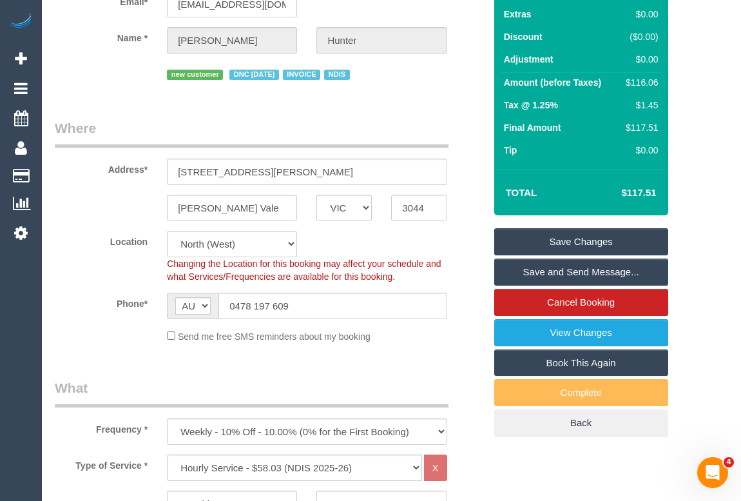
click at [537, 237] on link "Save Changes" at bounding box center [581, 241] width 174 height 27
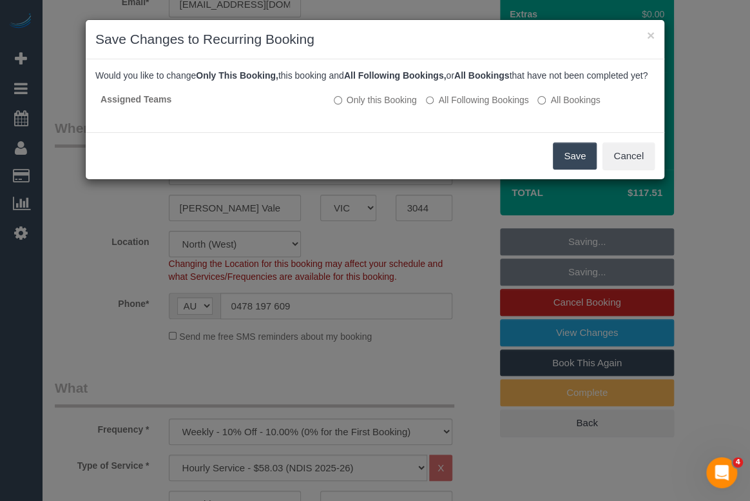
click at [573, 168] on button "Save" at bounding box center [575, 155] width 44 height 27
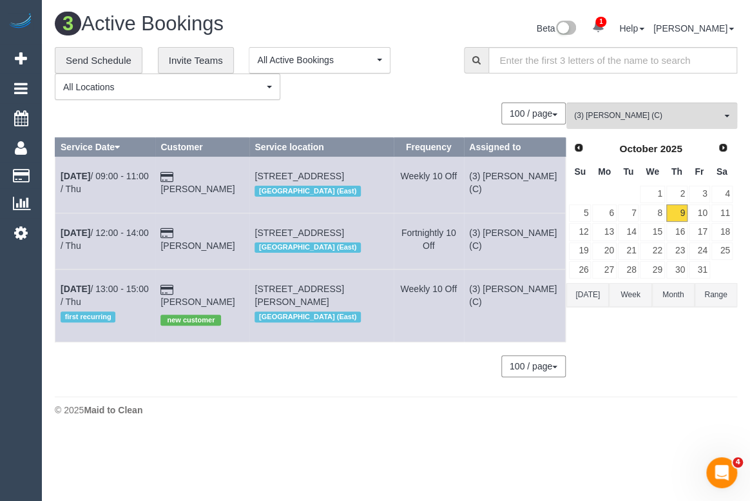
click at [390, 103] on div "100 / page 10 / page 20 / page 30 / page 40 / page 50 / page 100 / page" at bounding box center [310, 113] width 511 height 22
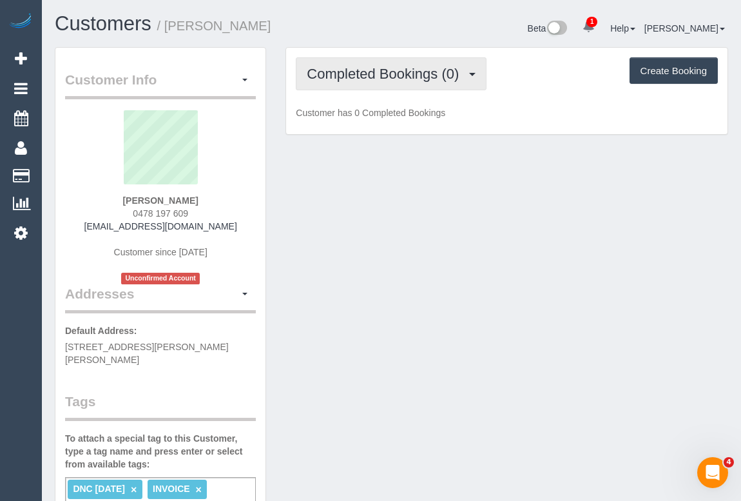
click at [387, 67] on span "Completed Bookings (0)" at bounding box center [386, 74] width 158 height 16
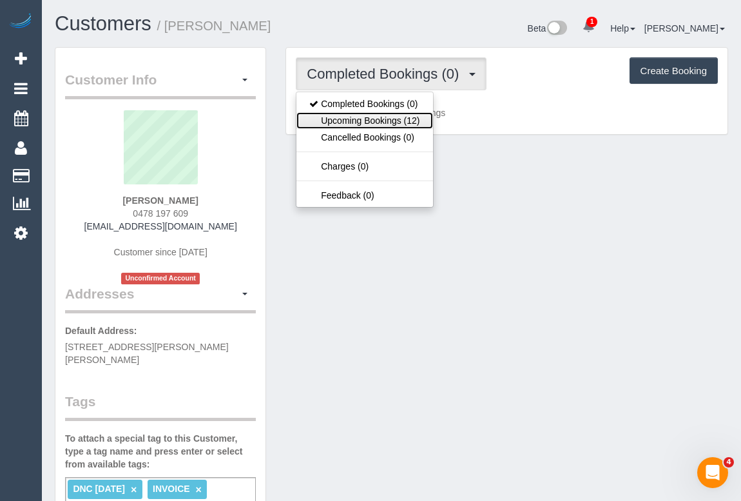
click at [376, 120] on link "Upcoming Bookings (12)" at bounding box center [364, 120] width 136 height 17
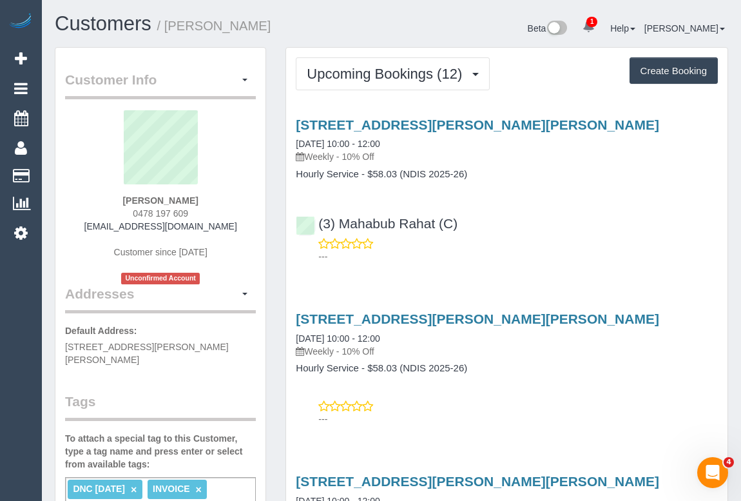
click at [681, 385] on div "15 Mccracken Avenue, Pascoe Vale, VIC 3044 16/10/2025 10:00 - 12:00 Weekly - 10…" at bounding box center [506, 365] width 441 height 130
drag, startPoint x: 124, startPoint y: 198, endPoint x: 209, endPoint y: 197, distance: 85.1
click at [209, 197] on div "Joanne Hunter 0478 197 609 joannehunter725@gmail.com Customer since 2025 Unconf…" at bounding box center [160, 197] width 191 height 174
copy strong "[PERSON_NAME]"
drag, startPoint x: 465, startPoint y: 226, endPoint x: 320, endPoint y: 220, distance: 145.1
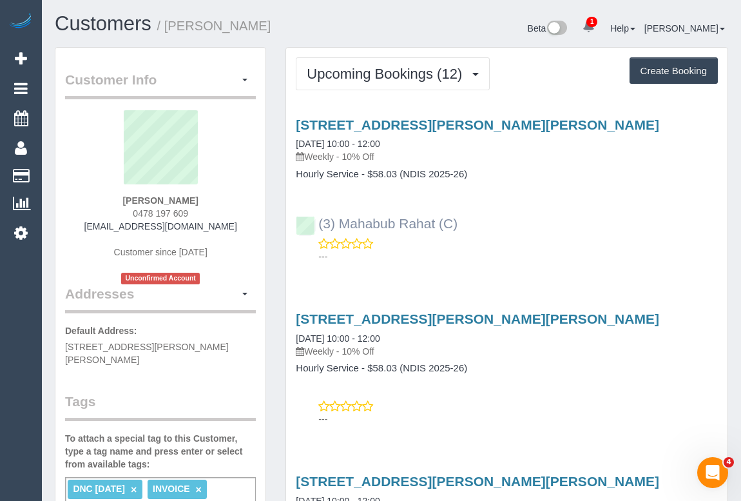
click at [320, 220] on div "(3) Mahabub Rahat (C) ---" at bounding box center [506, 234] width 441 height 58
copy link "(3) Mahabub Rahat (C)"
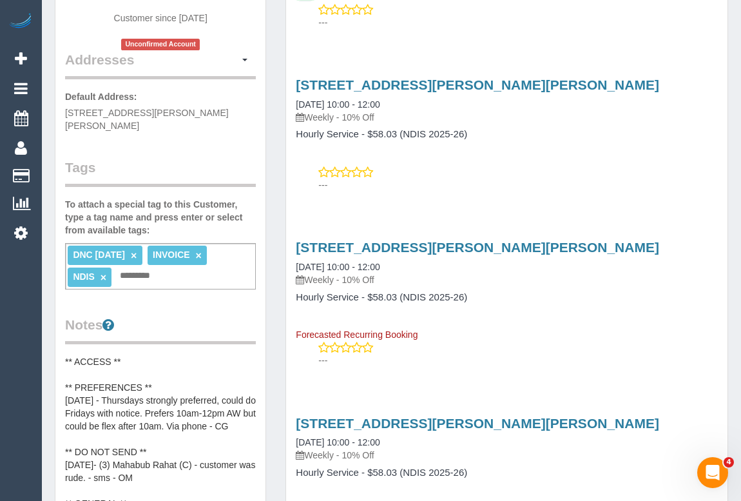
scroll to position [468, 0]
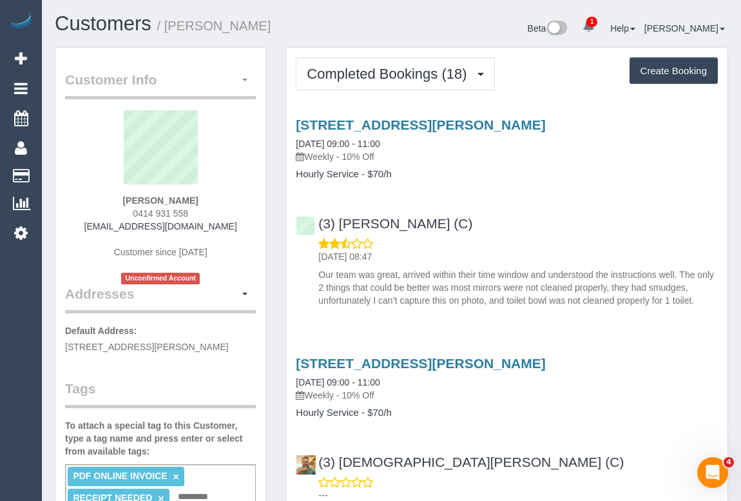
click at [241, 77] on button "button" at bounding box center [245, 80] width 22 height 20
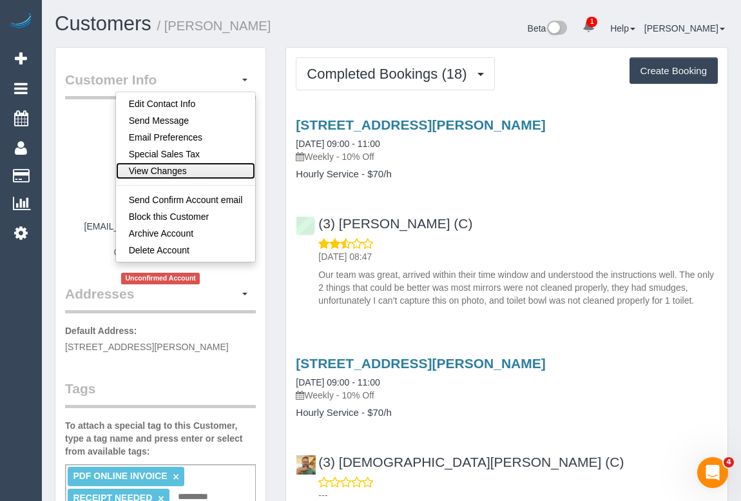
click at [163, 170] on link "View Changes" at bounding box center [186, 170] width 140 height 17
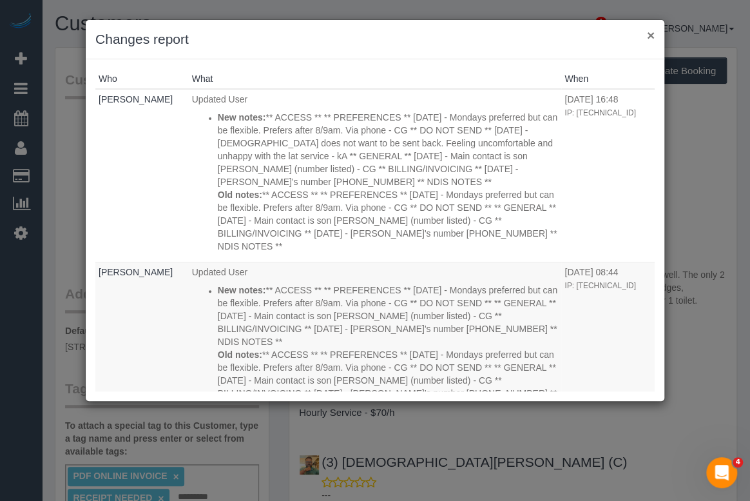
click at [651, 37] on button "×" at bounding box center [651, 35] width 8 height 14
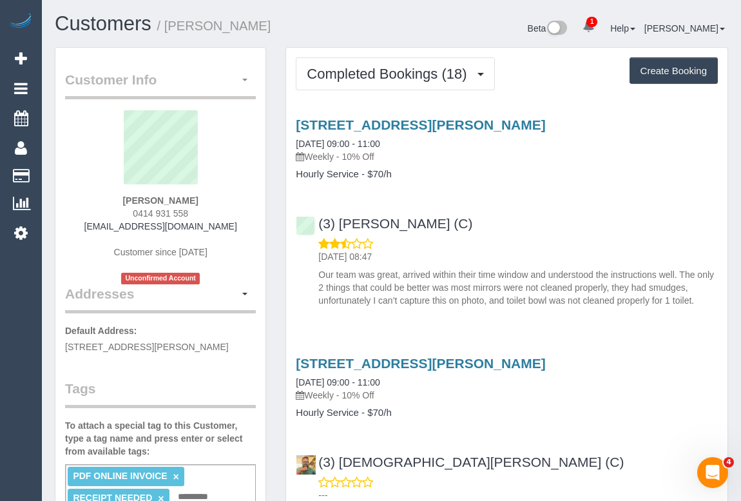
click at [244, 75] on button "button" at bounding box center [245, 80] width 22 height 20
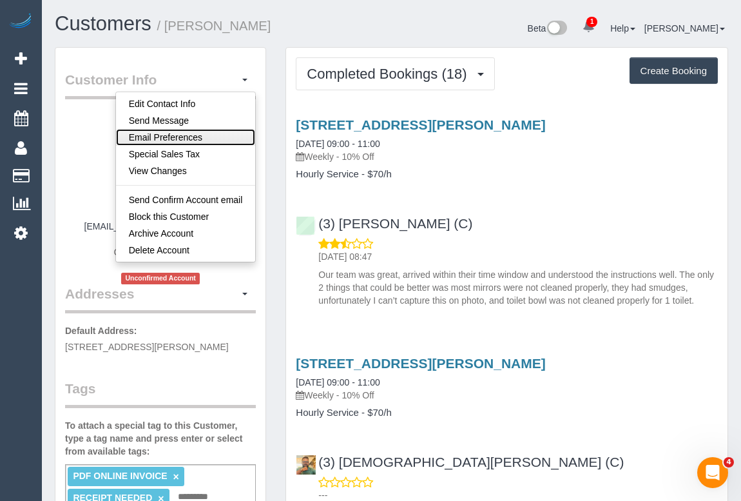
click at [170, 134] on link "Email Preferences" at bounding box center [186, 137] width 140 height 17
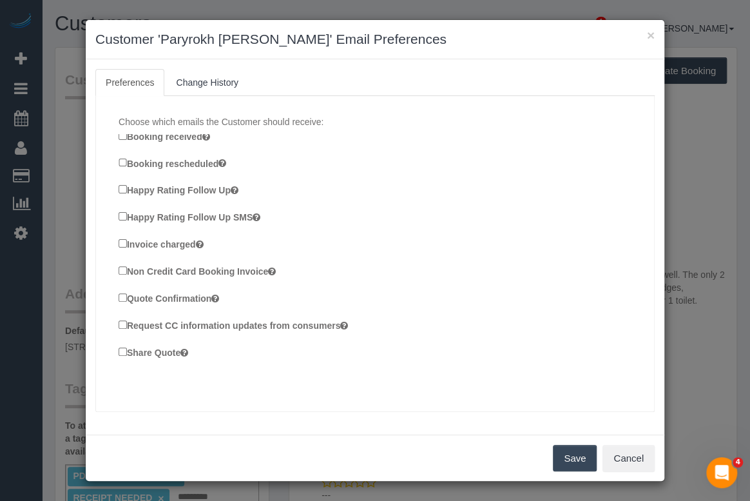
scroll to position [245, 0]
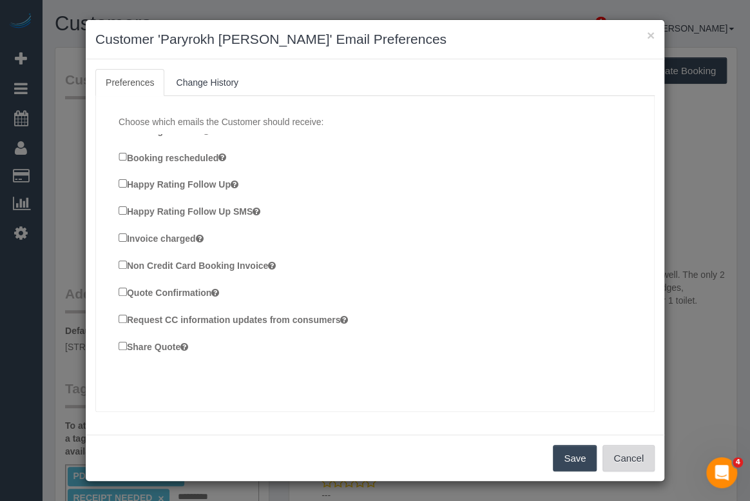
click at [639, 455] on button "Cancel" at bounding box center [628, 458] width 52 height 27
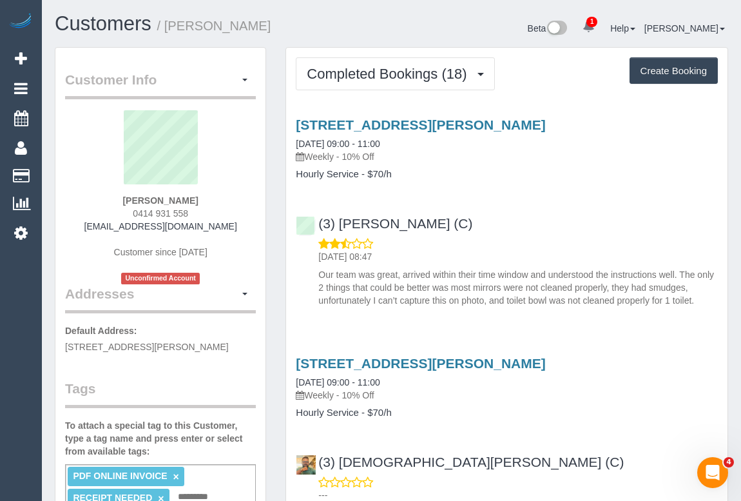
drag, startPoint x: 548, startPoint y: 209, endPoint x: 532, endPoint y: 205, distance: 15.9
click at [548, 209] on div "(3) [PERSON_NAME] (C) [DATE] 08:47 Our team was great, arrived within their tim…" at bounding box center [506, 256] width 441 height 102
drag, startPoint x: 95, startPoint y: 229, endPoint x: 222, endPoint y: 229, distance: 127.6
click at [222, 229] on div "[PERSON_NAME] 0414 931 558 [EMAIL_ADDRESS][DOMAIN_NAME] Customer since [DATE] U…" at bounding box center [160, 197] width 191 height 174
copy link "[EMAIL_ADDRESS][DOMAIN_NAME]"
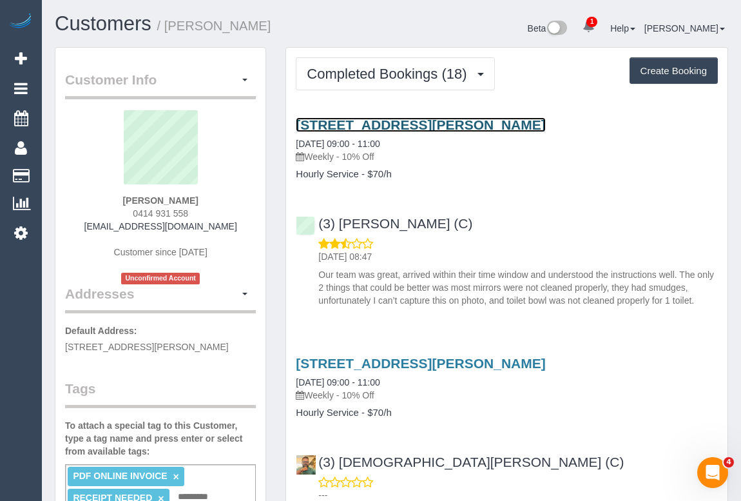
click at [410, 124] on link "[STREET_ADDRESS][PERSON_NAME]" at bounding box center [420, 124] width 249 height 15
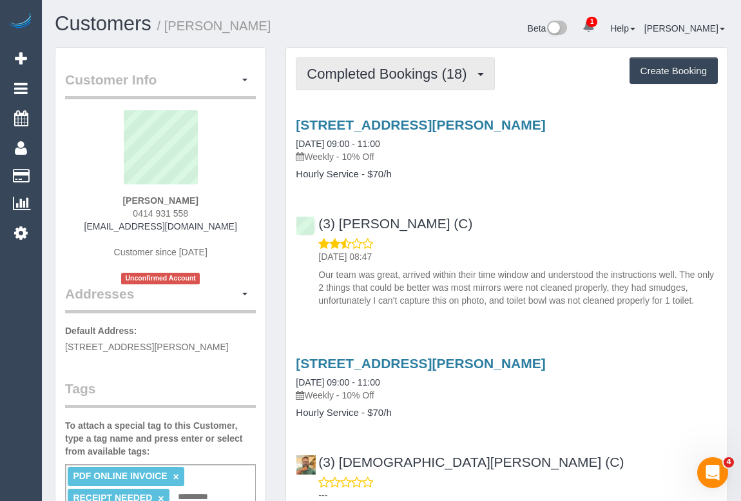
click at [454, 75] on span "Completed Bookings (18)" at bounding box center [390, 74] width 166 height 16
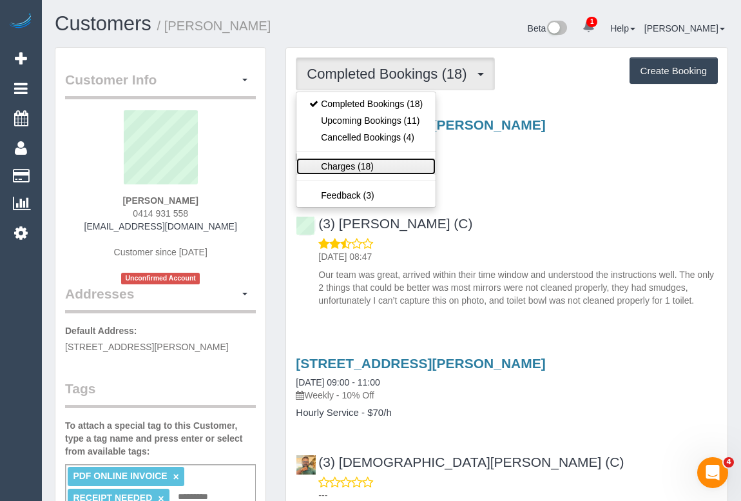
click at [334, 164] on link "Charges (18)" at bounding box center [365, 166] width 139 height 17
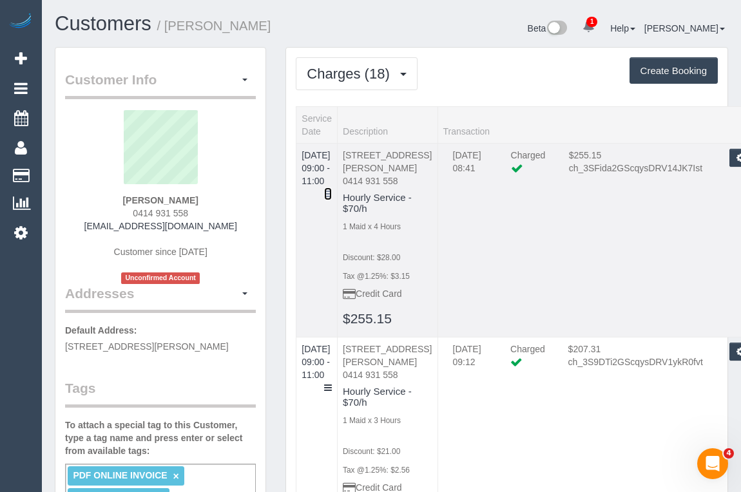
click at [332, 189] on icon at bounding box center [328, 193] width 8 height 9
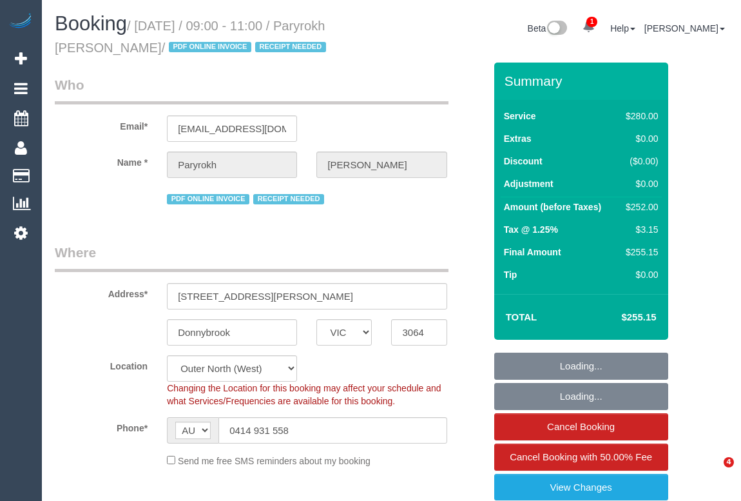
select select "VIC"
select select "object:922"
select select "240"
select select "number:29"
select select "number:14"
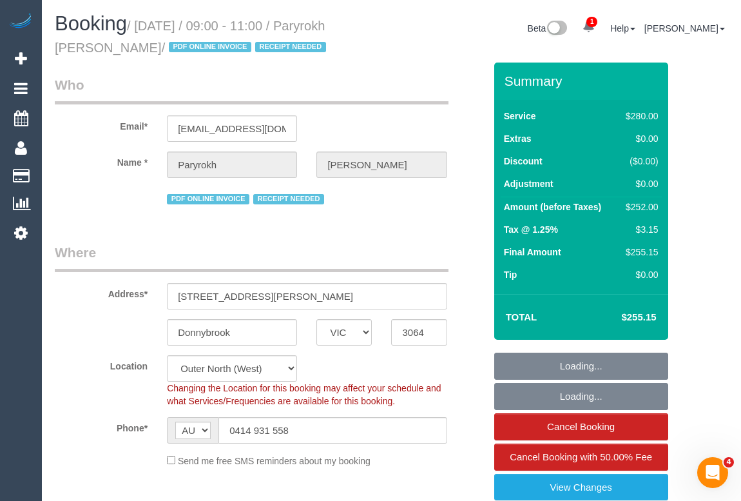
select select "number:19"
select select "number:22"
select select "number:34"
select select "object:1284"
